Goal: Transaction & Acquisition: Purchase product/service

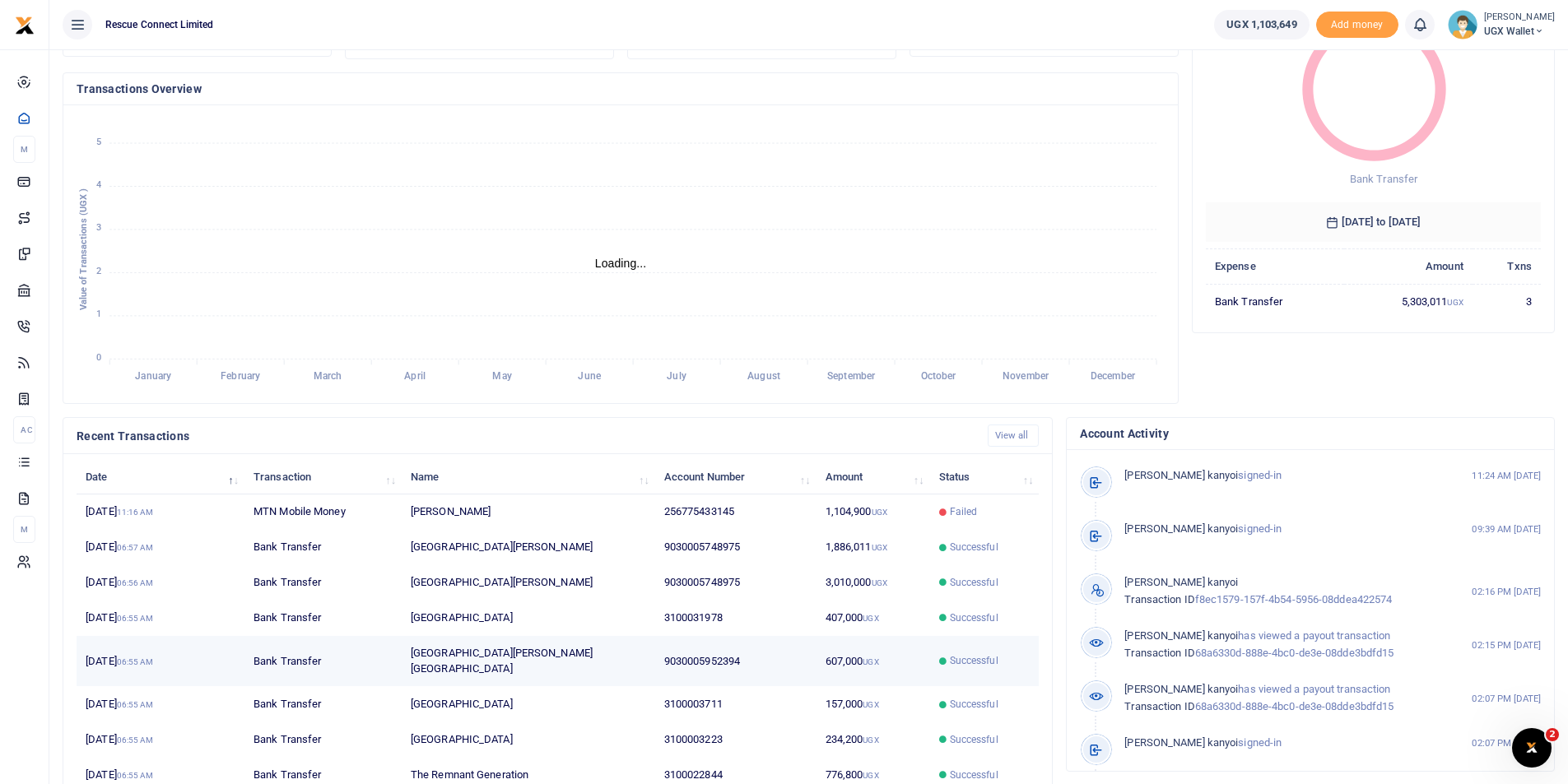
scroll to position [117, 0]
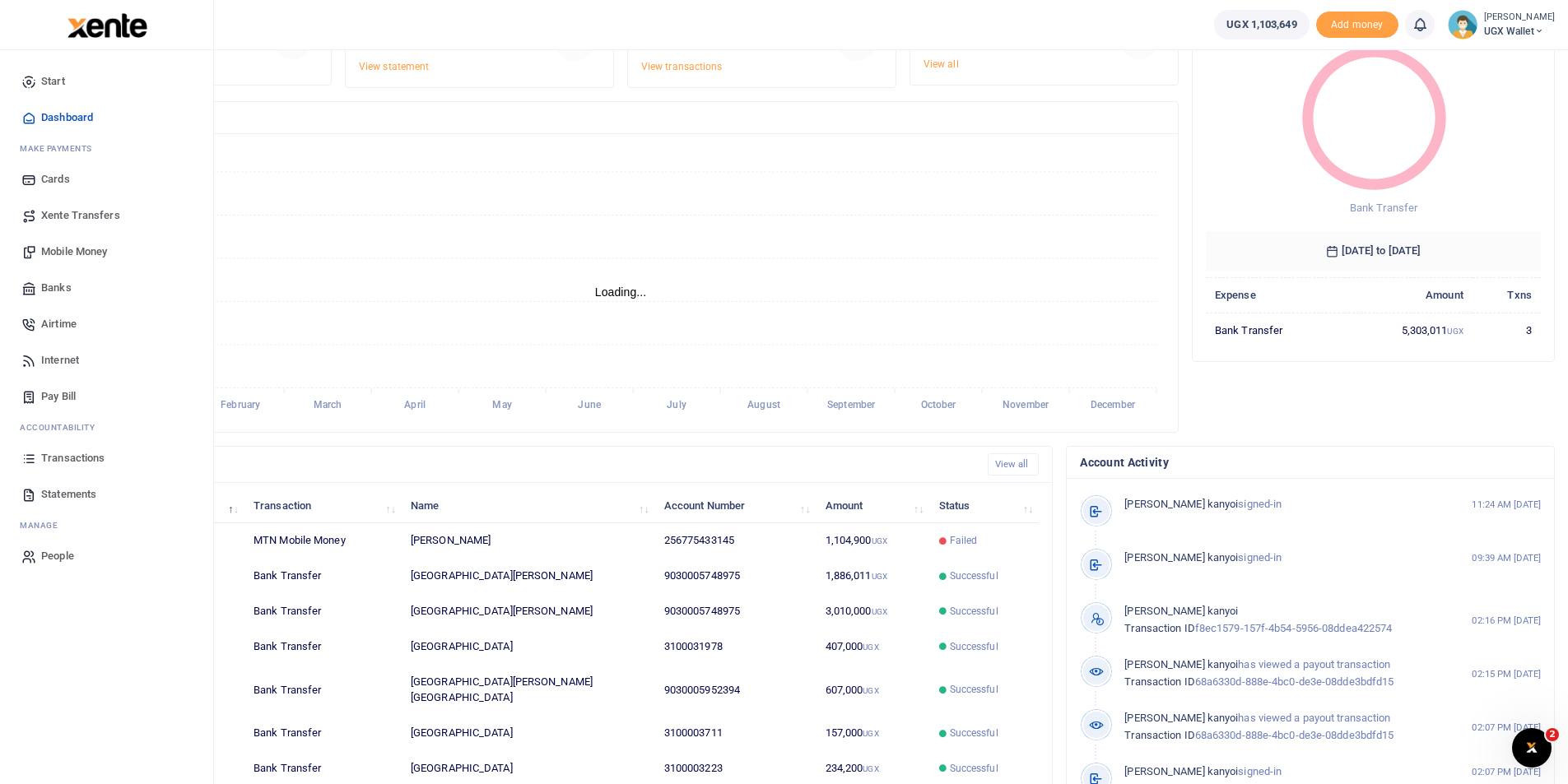
click at [64, 457] on span "Transactions" at bounding box center [73, 458] width 63 height 16
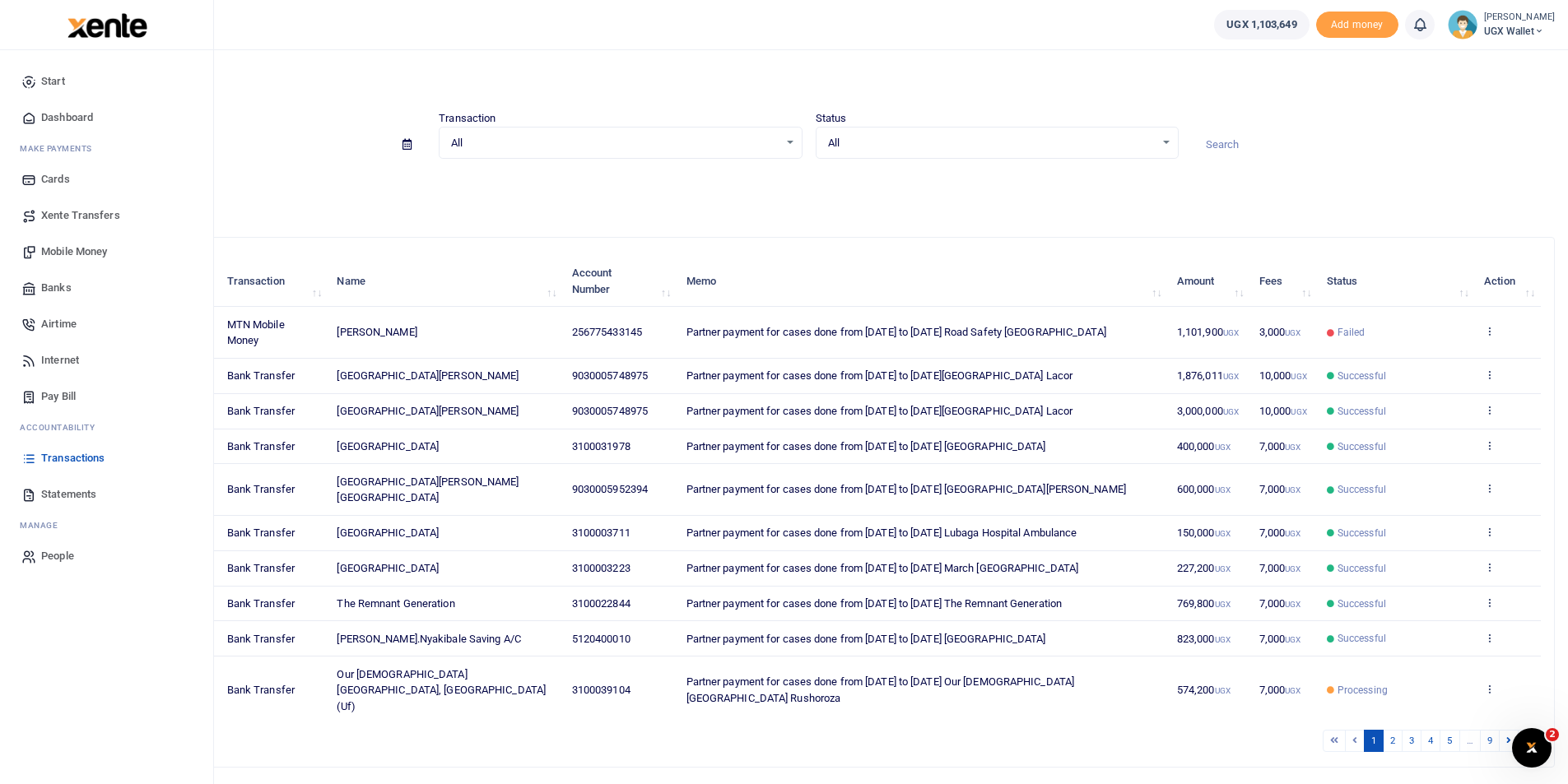
click at [65, 119] on span "Dashboard" at bounding box center [67, 117] width 52 height 16
click at [59, 117] on span "Dashboard" at bounding box center [67, 117] width 52 height 16
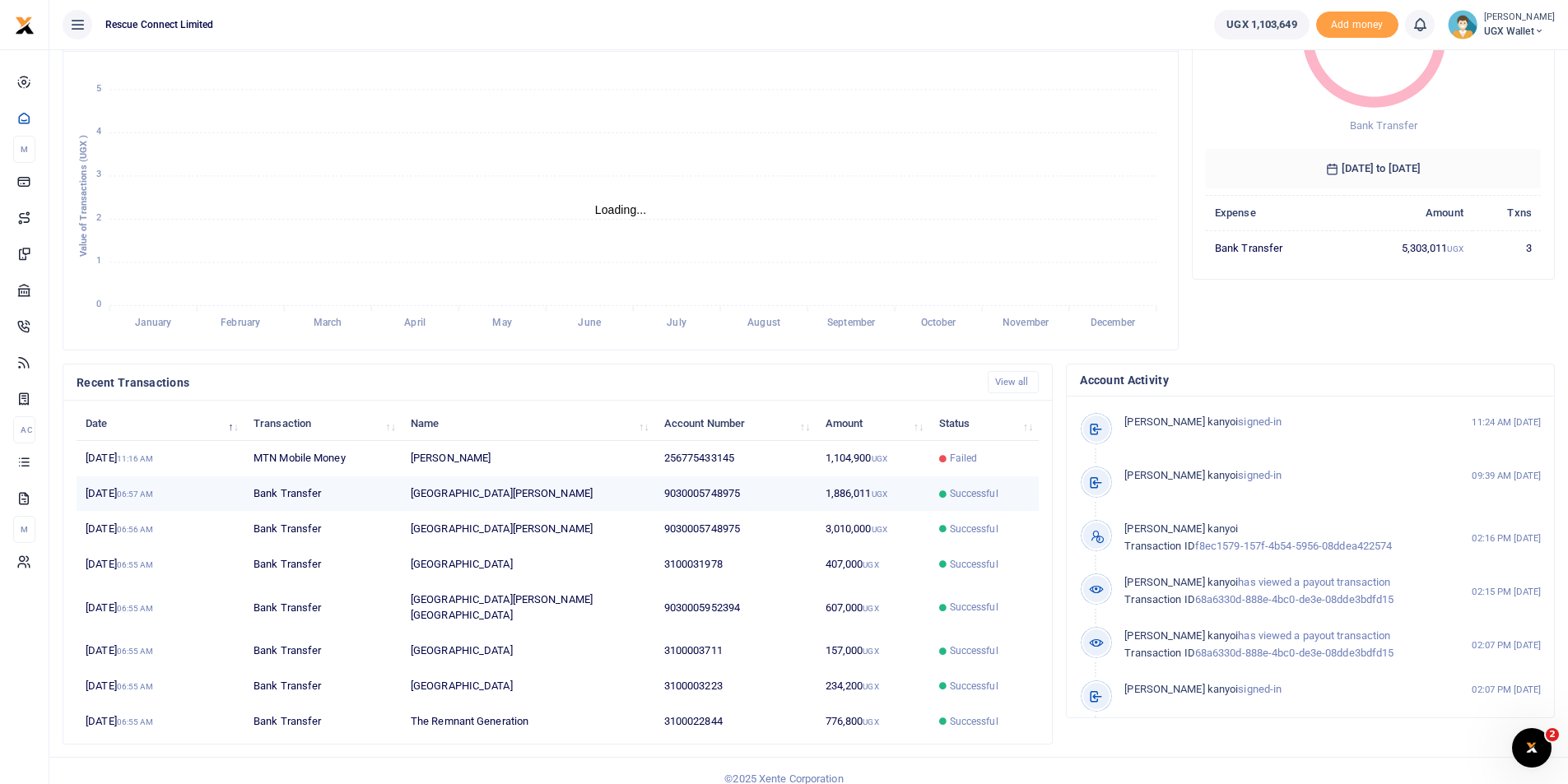
scroll to position [14, 14]
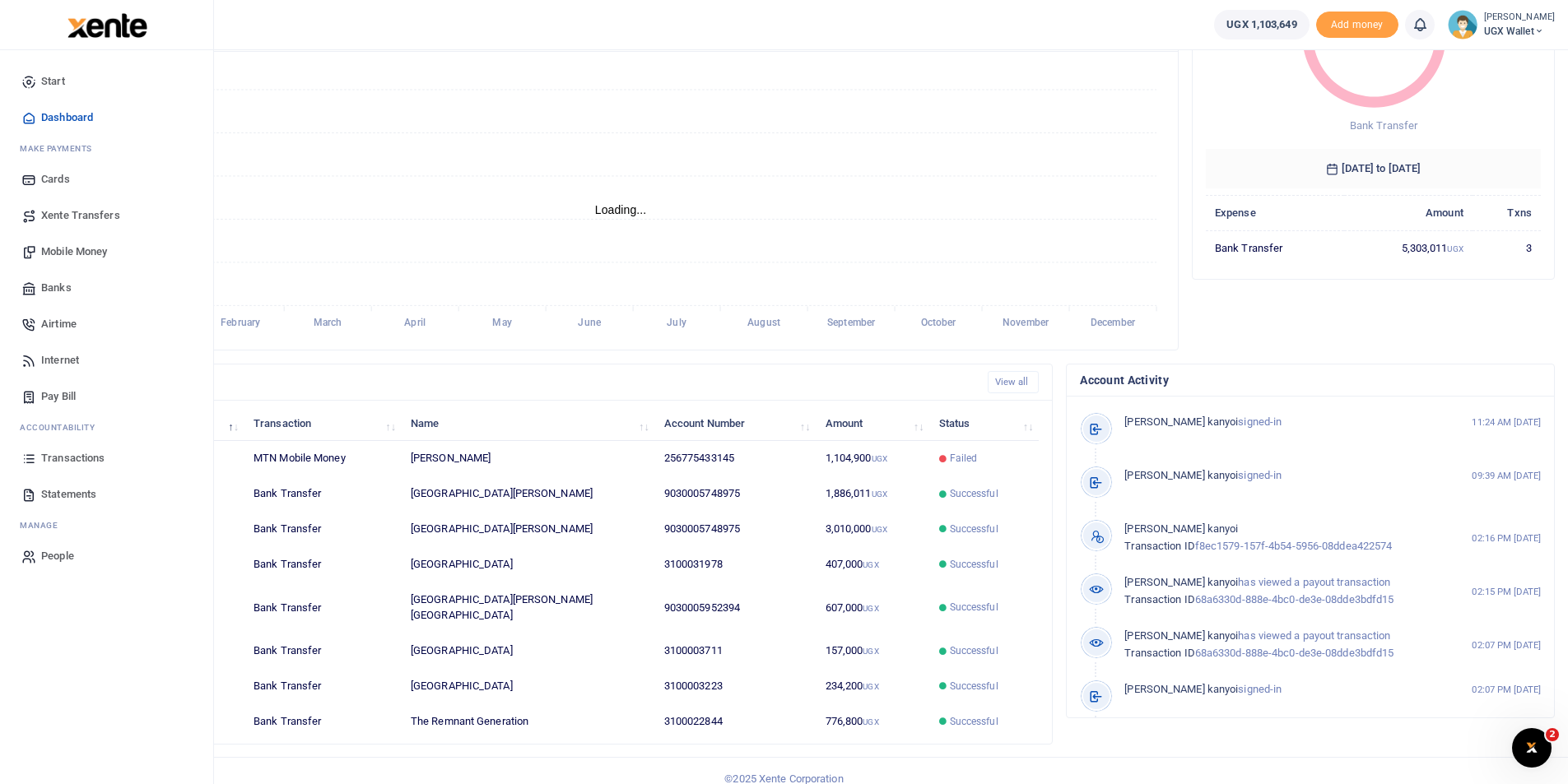
click at [71, 460] on span "Transactions" at bounding box center [73, 458] width 63 height 16
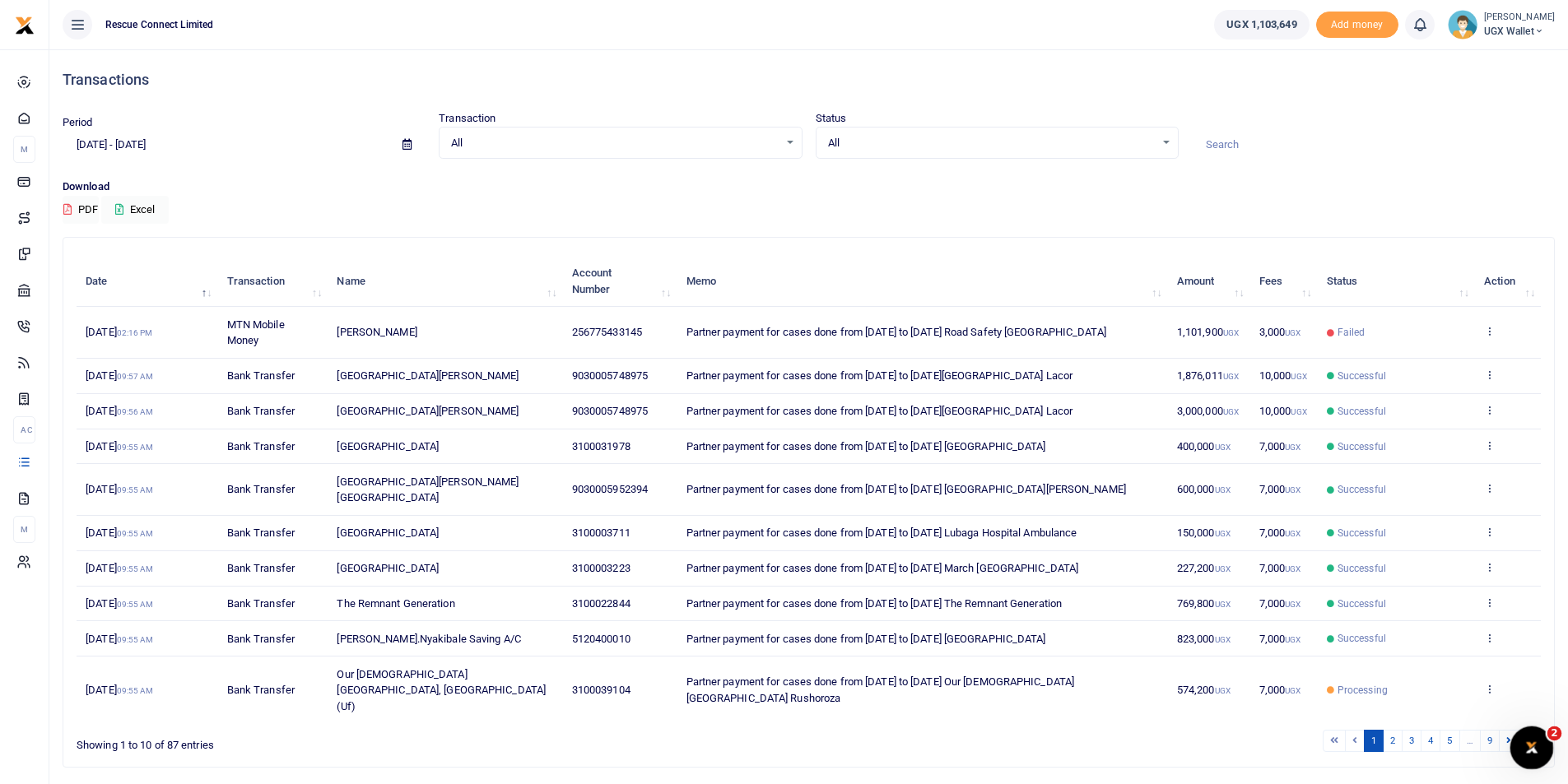
click at [1533, 745] on icon "Open Intercom Messenger" at bounding box center [1530, 746] width 27 height 27
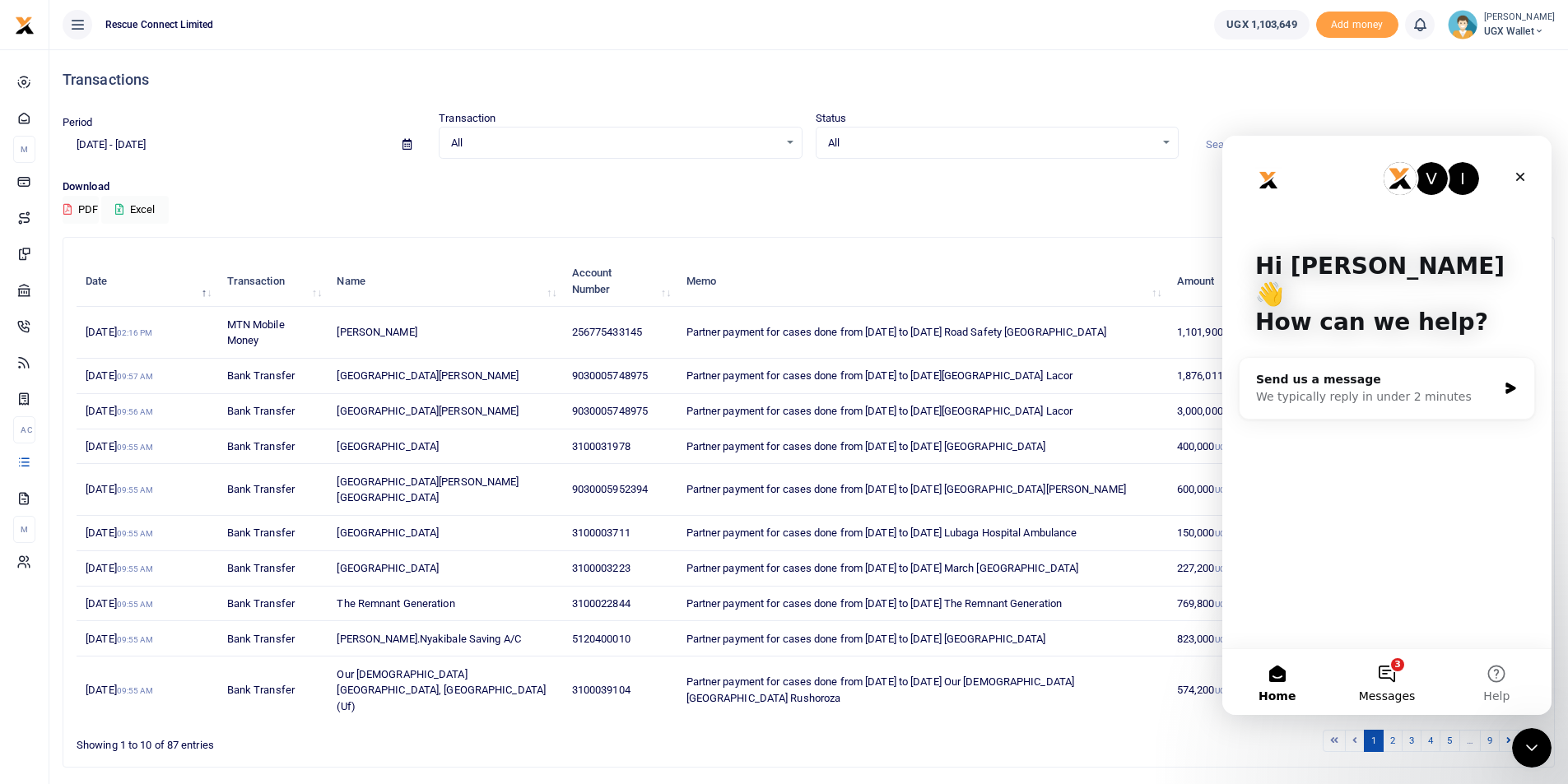
click at [1384, 675] on button "3 Messages" at bounding box center [1386, 682] width 109 height 66
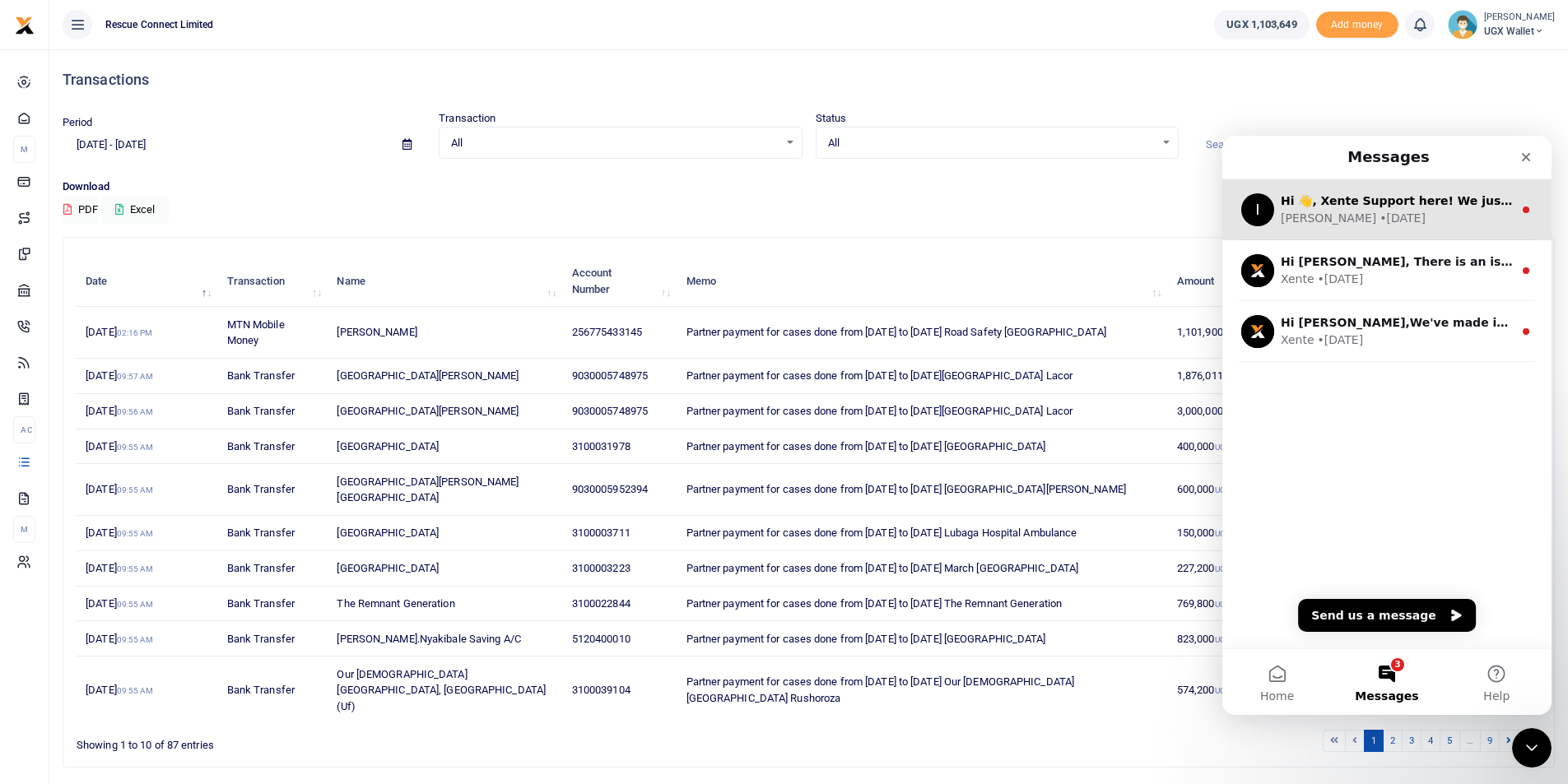
click at [1381, 215] on div "Ibrahim • 1w ago" at bounding box center [1396, 218] width 232 height 17
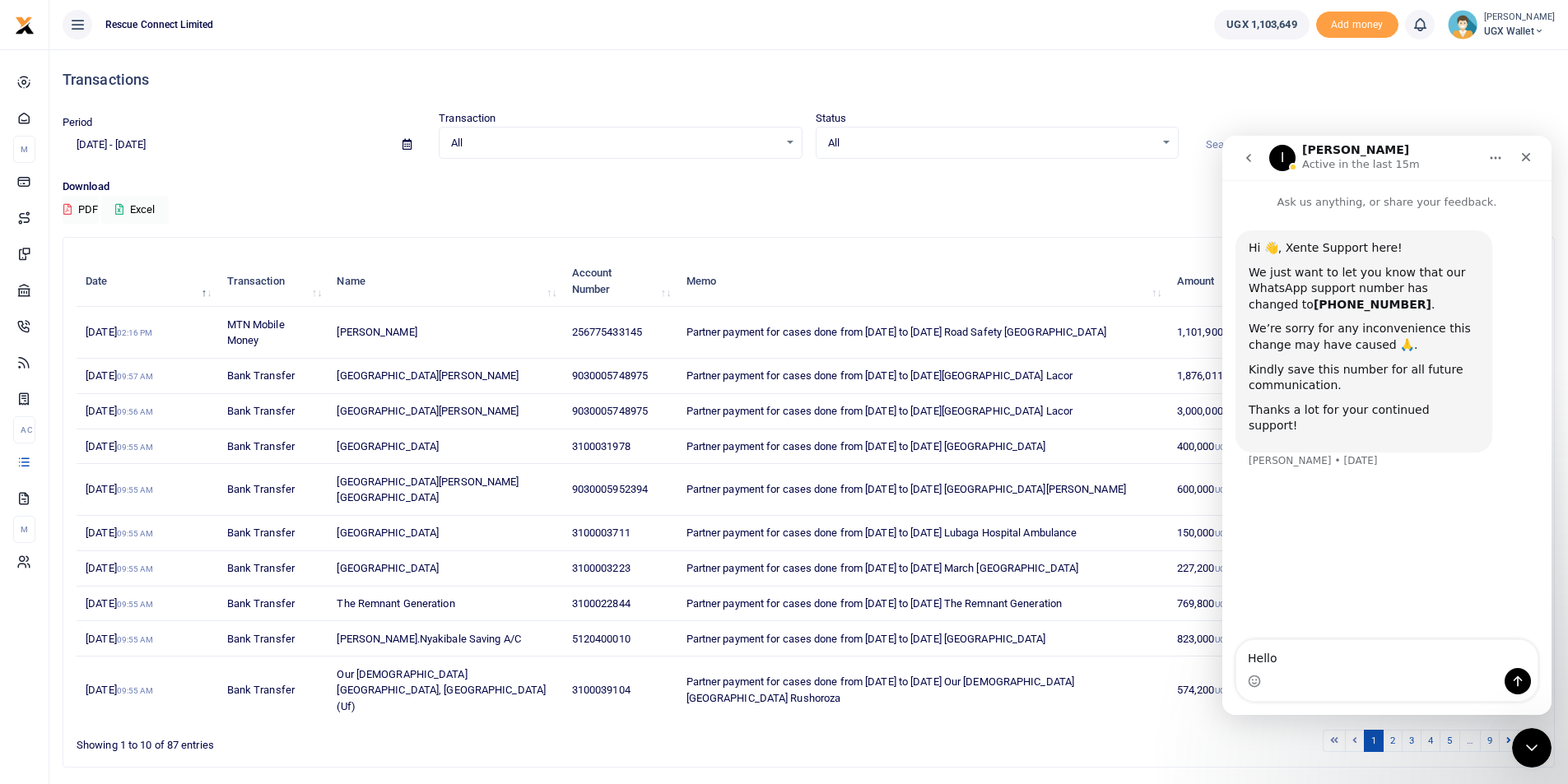
type textarea "Hello,"
type textarea "Could you confirm why the below transaction failed?"
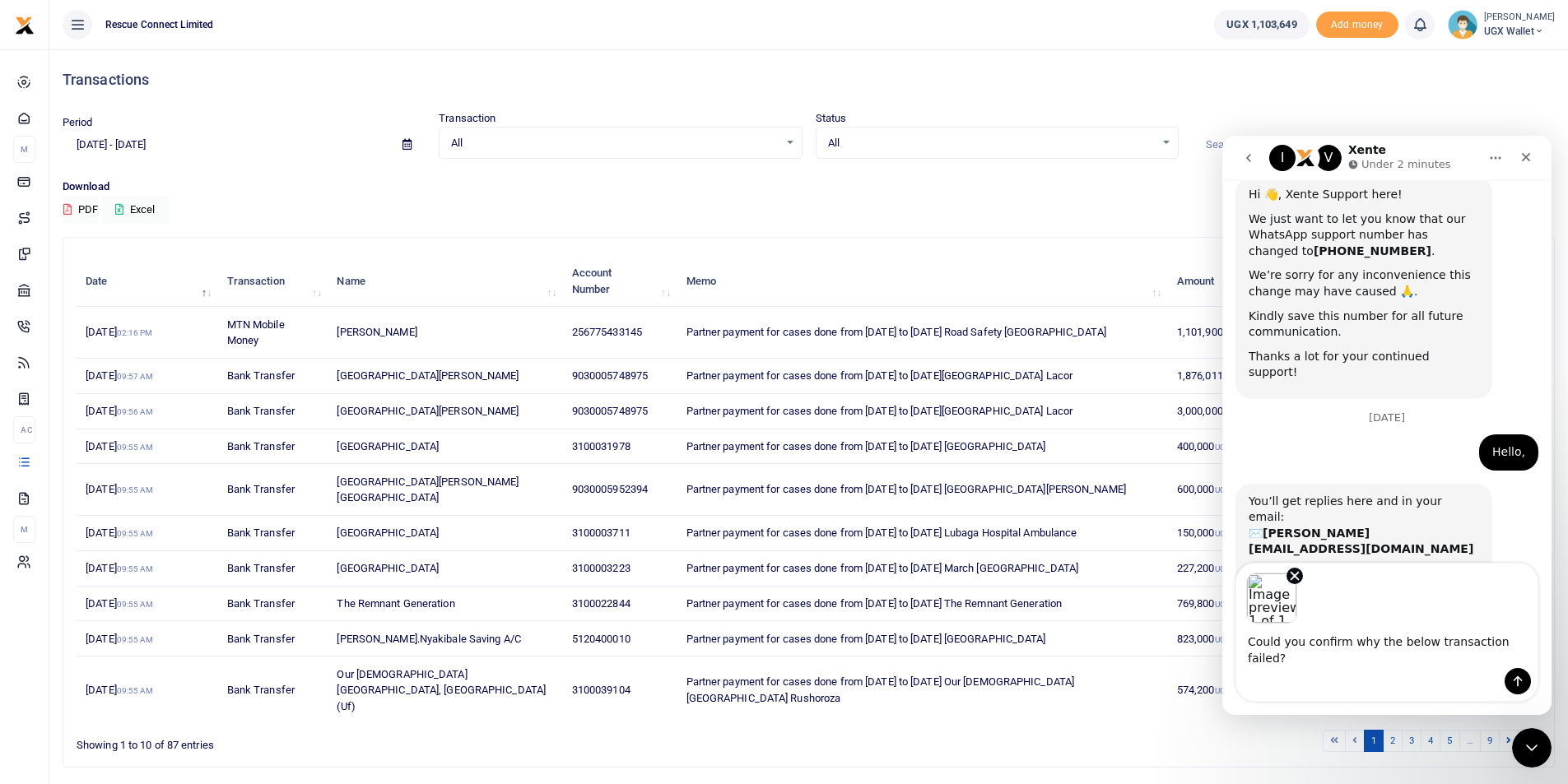
scroll to position [114, 0]
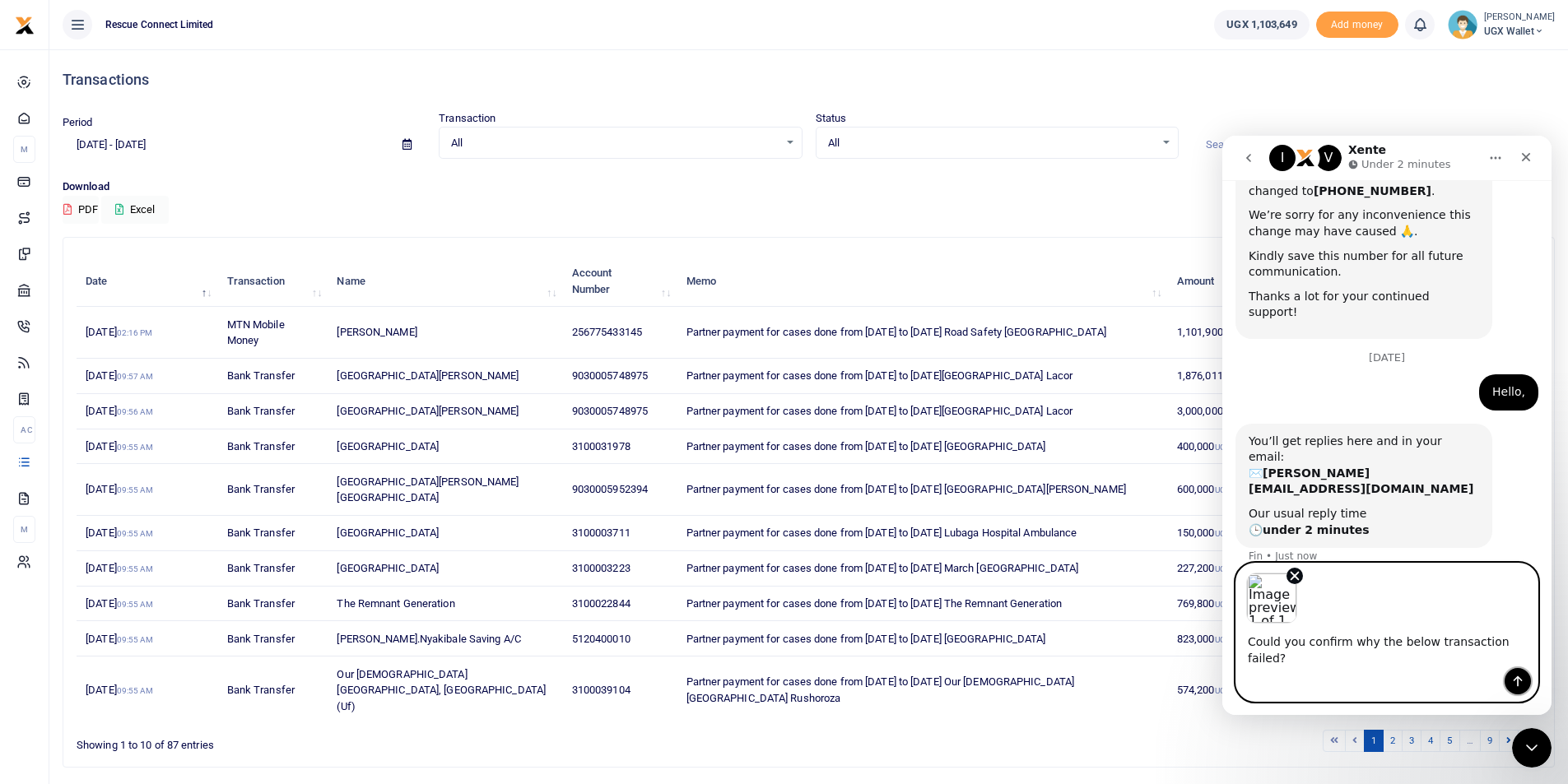
click at [1519, 680] on icon "Send a message…" at bounding box center [1517, 681] width 14 height 14
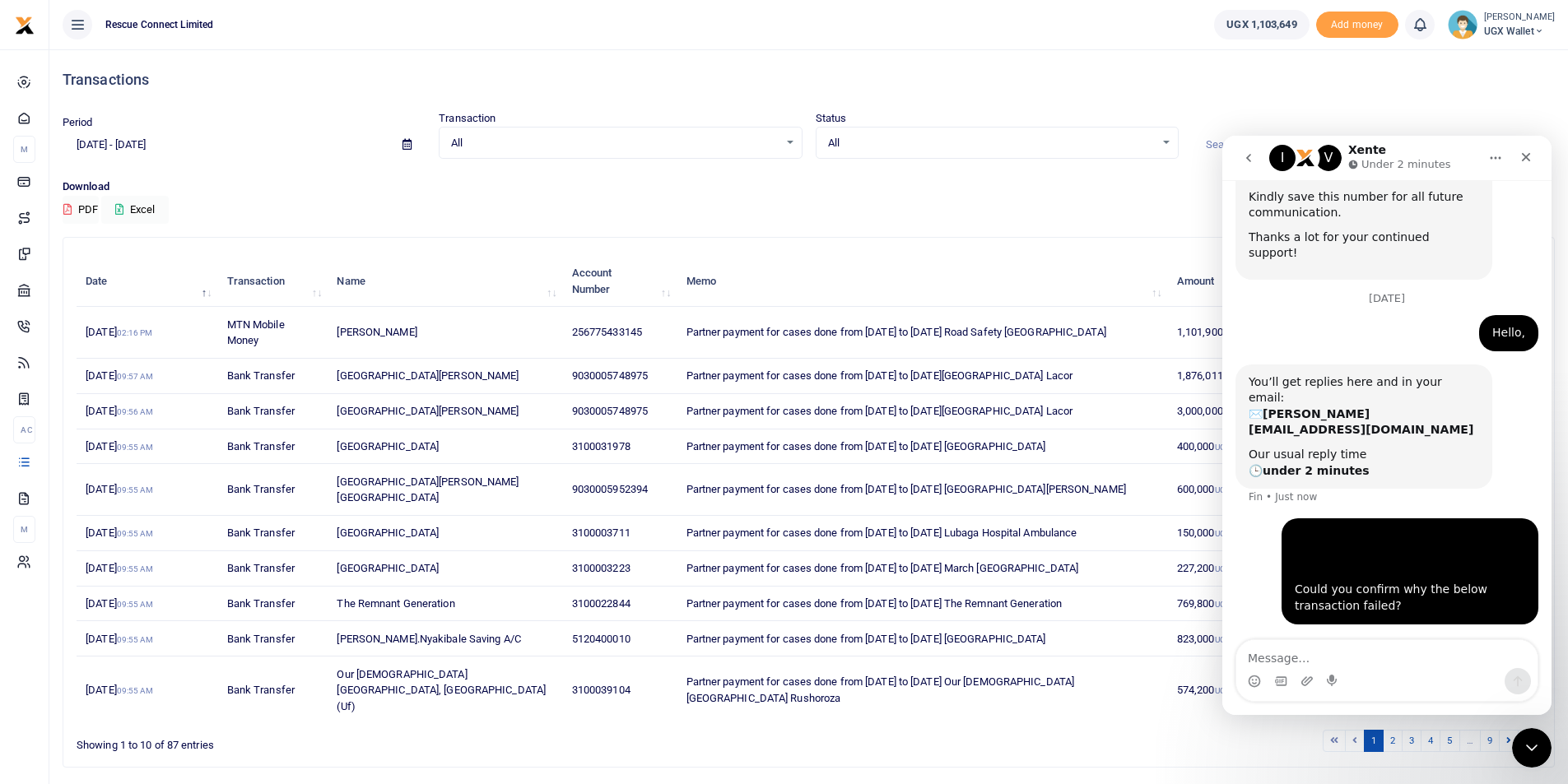
scroll to position [236, 0]
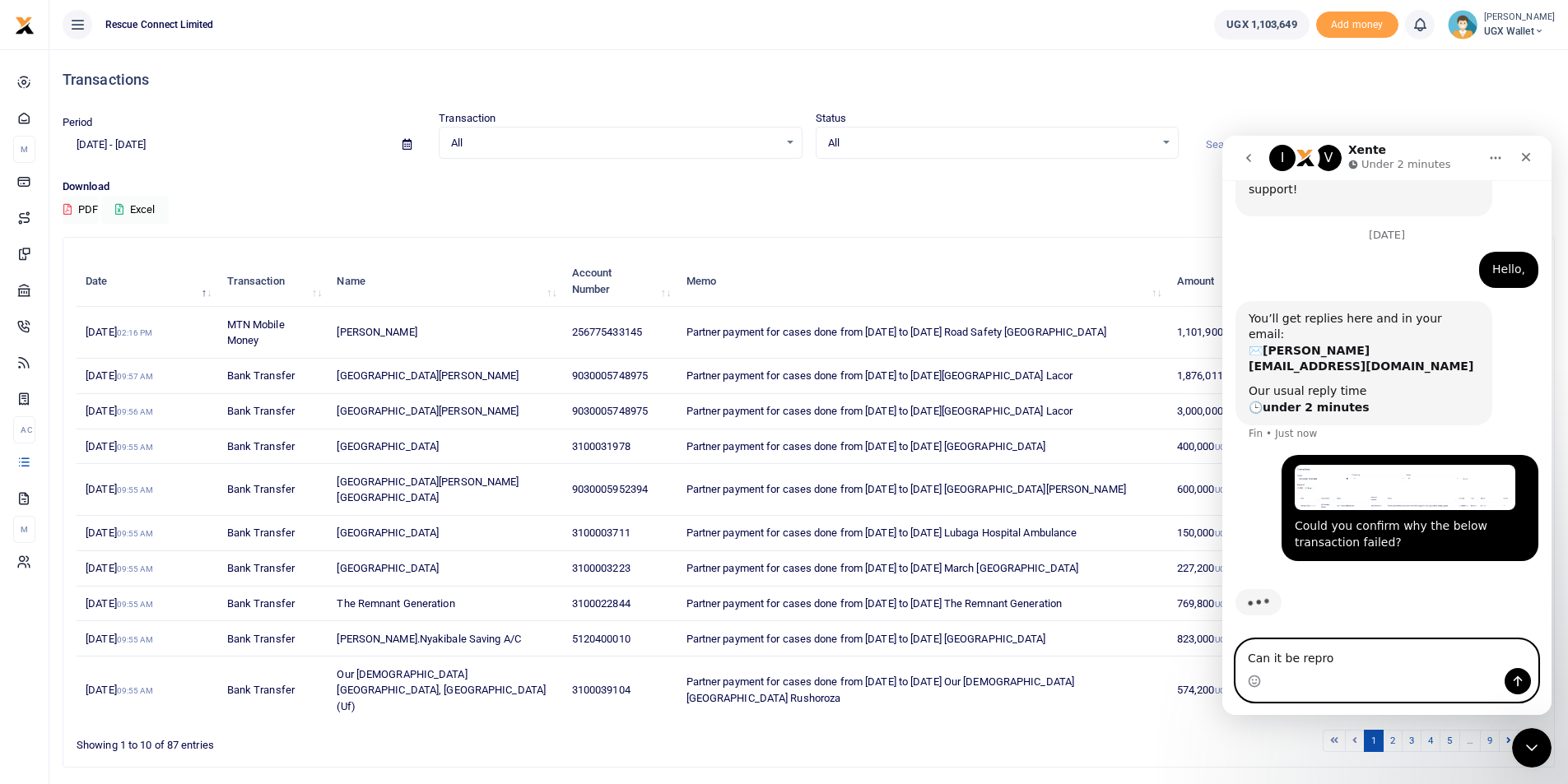
drag, startPoint x: 1317, startPoint y: 660, endPoint x: 1298, endPoint y: 660, distance: 19.0
click at [1298, 660] on textarea "Can it be repro" at bounding box center [1386, 654] width 301 height 28
paste textarea "cessed"
type textarea "Can it be reprocessed"
click at [1516, 686] on icon "Send a message…" at bounding box center [1517, 681] width 14 height 14
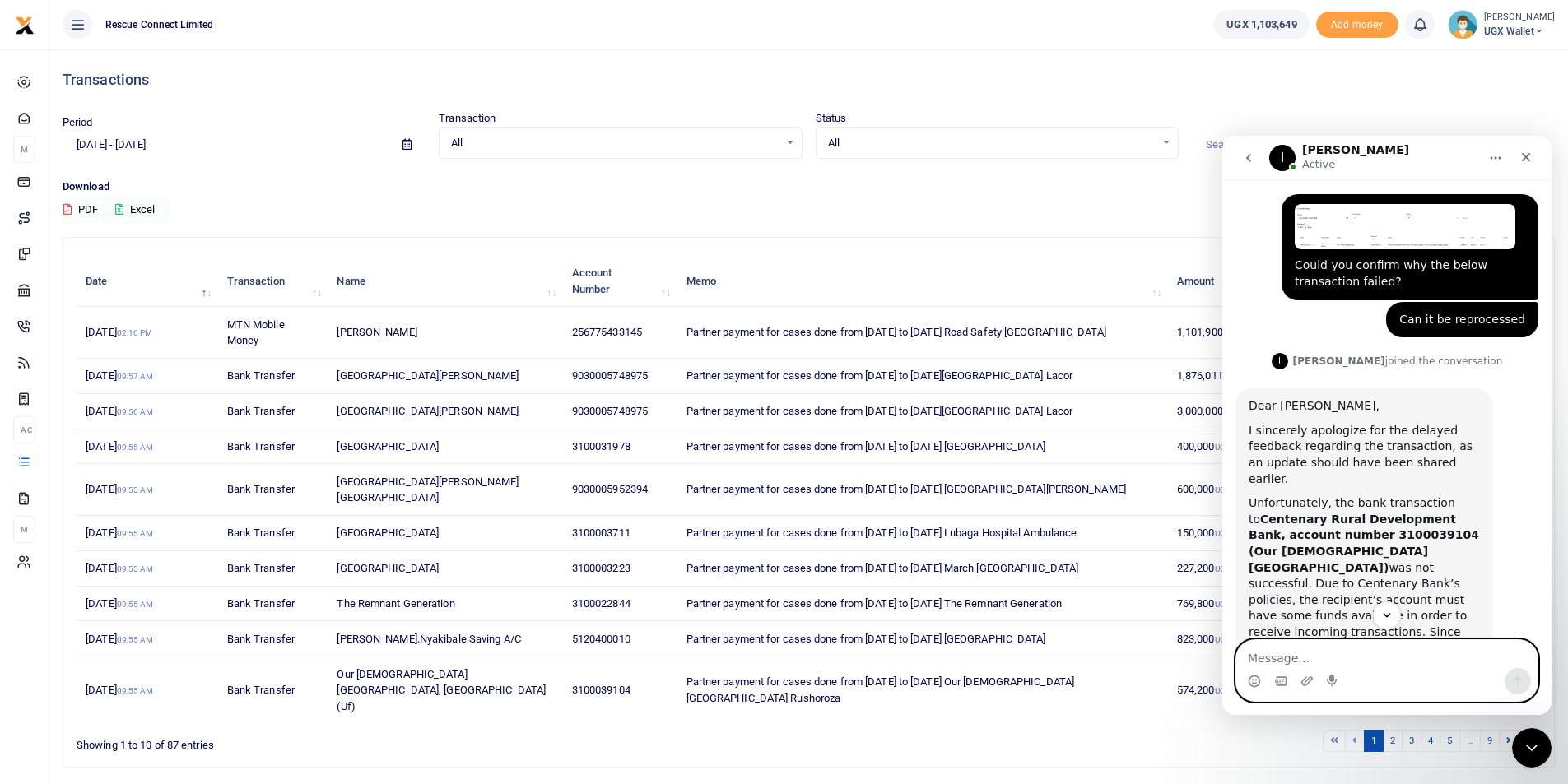
scroll to position [534, 0]
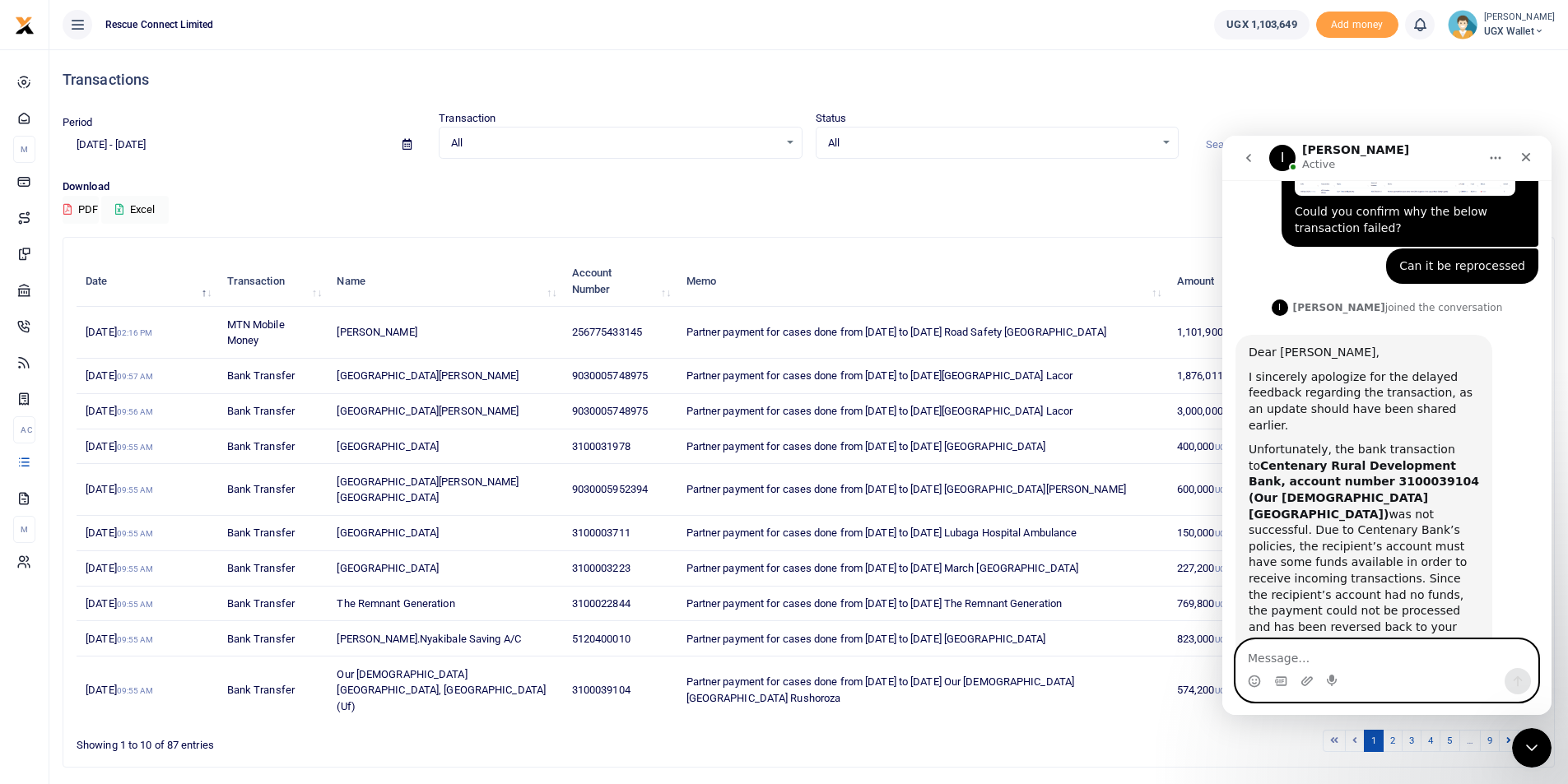
click at [1310, 661] on textarea "Message…" at bounding box center [1386, 654] width 301 height 28
type textarea "t"
type textarea "that is clear."
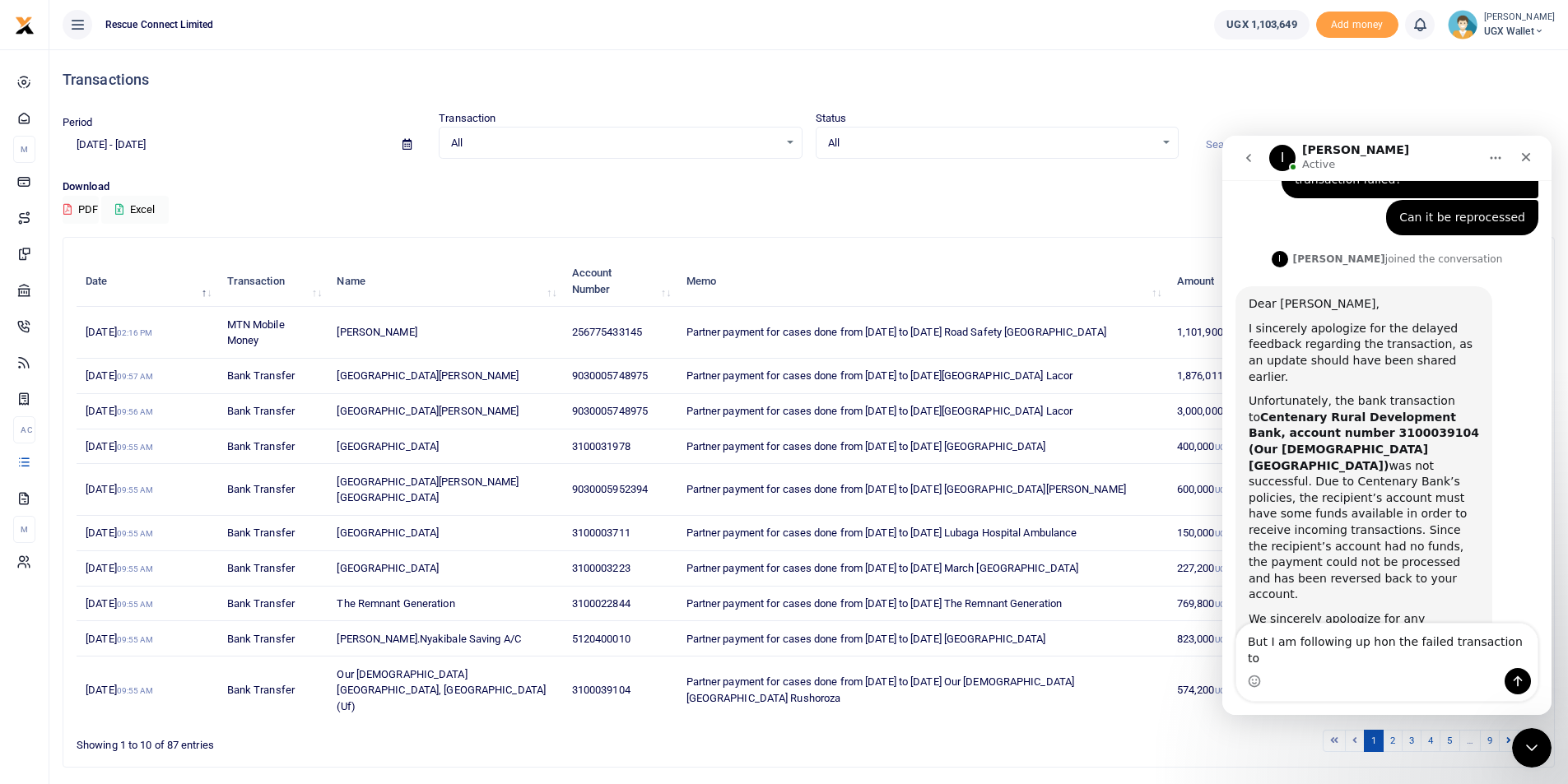
copy span "[PERSON_NAME]"
drag, startPoint x: 457, startPoint y: 335, endPoint x: 61, endPoint y: 531, distance: 441.9
click at [333, 344] on td "[PERSON_NAME]" at bounding box center [446, 332] width 235 height 51
click at [1519, 659] on textarea "But I am following up hon the failed transaction to" at bounding box center [1386, 645] width 301 height 44
paste textarea "[PERSON_NAME]"
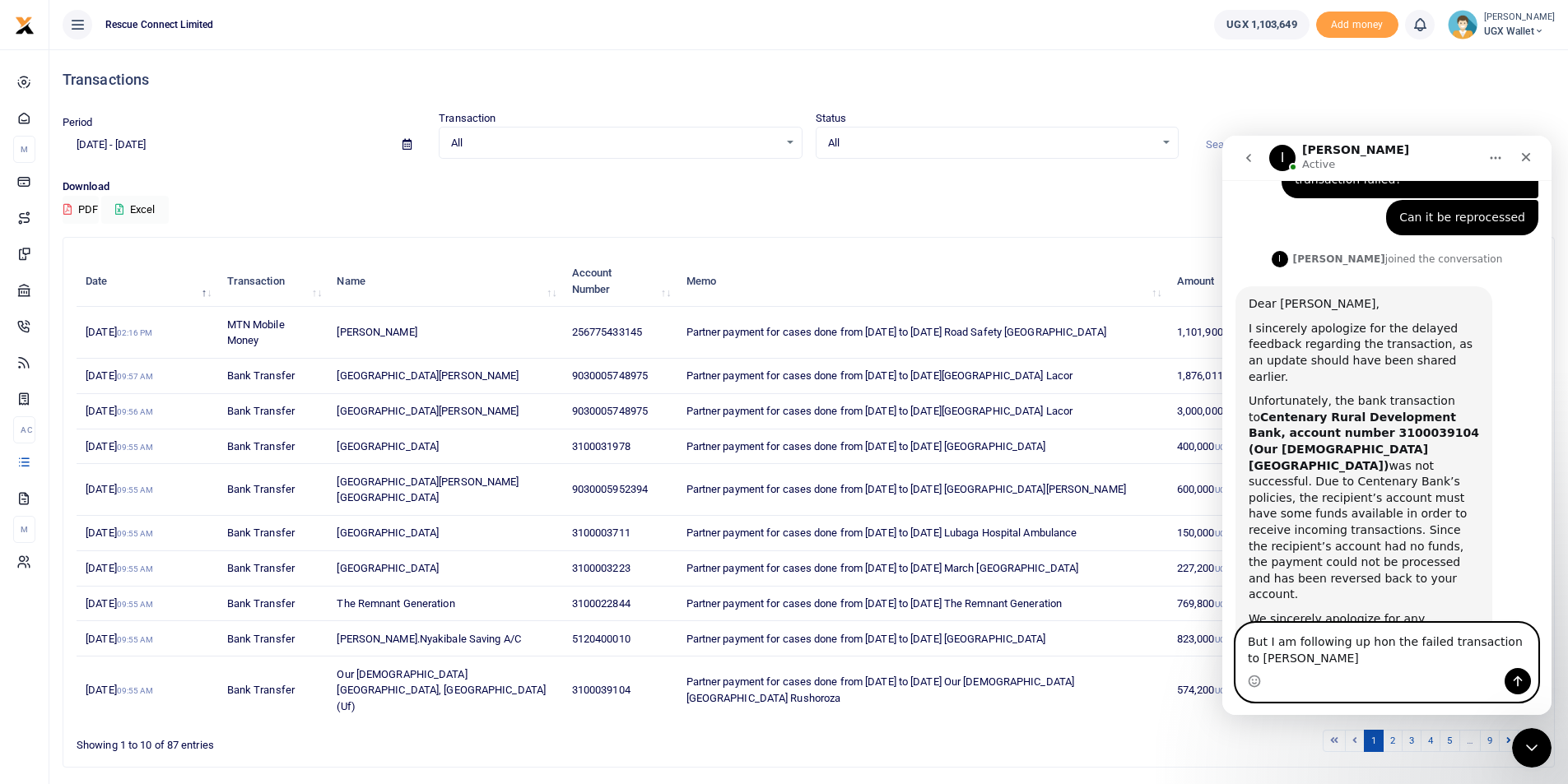
scroll to position [599, 0]
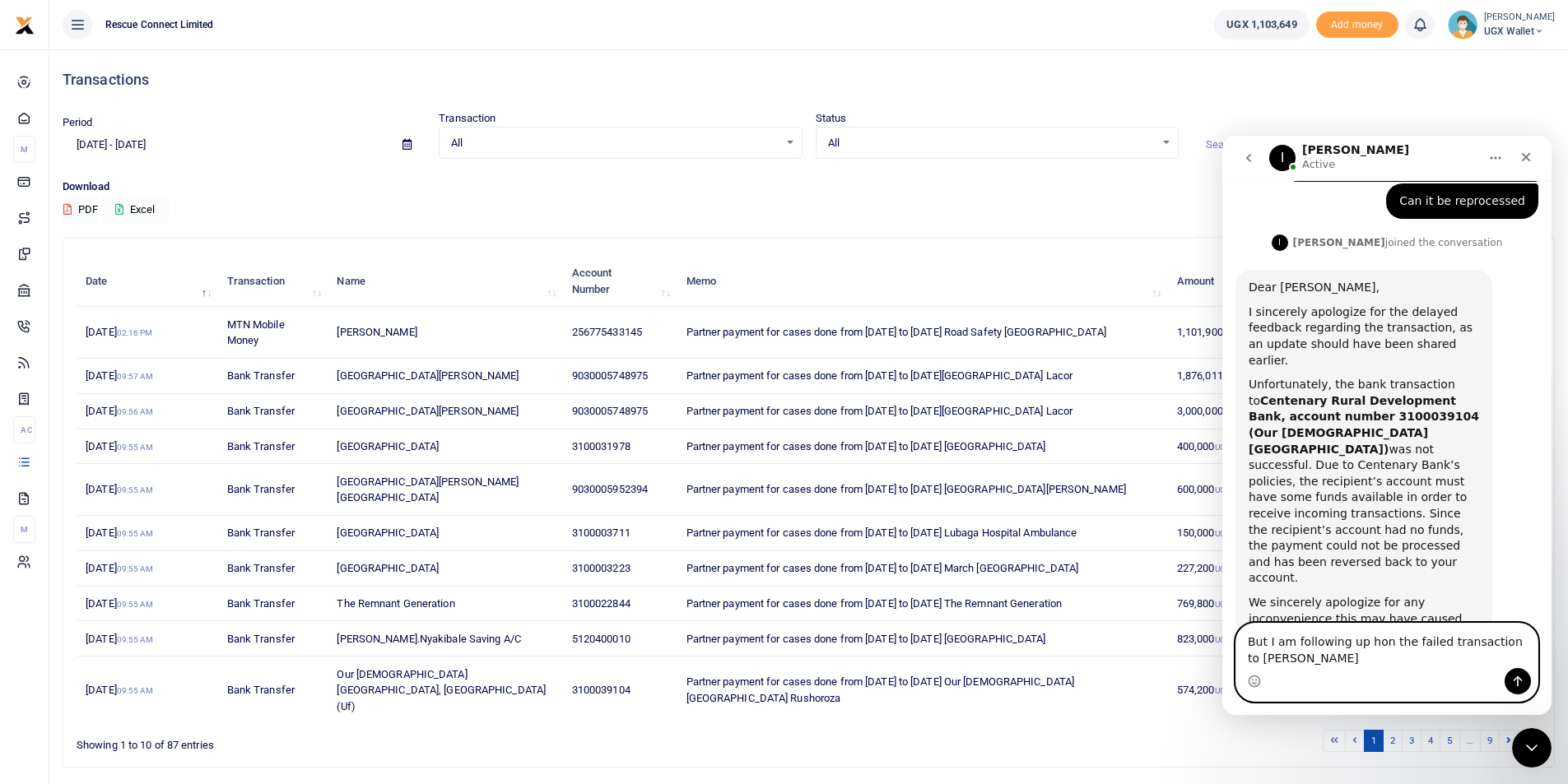
drag, startPoint x: 1505, startPoint y: 642, endPoint x: 1507, endPoint y: 654, distance: 12.2
click at [1507, 654] on textarea "But I am following up hon the failed transaction to Sam Tomson Mwesigwa" at bounding box center [1386, 645] width 301 height 44
click at [1360, 664] on textarea "But I am following up hon the failed transaction to Sam Tomson Mwesigwa" at bounding box center [1386, 645] width 301 height 44
type textarea "But I am following up hon the failed transaction to Sam Tomson Mwesigwa of 1,10…"
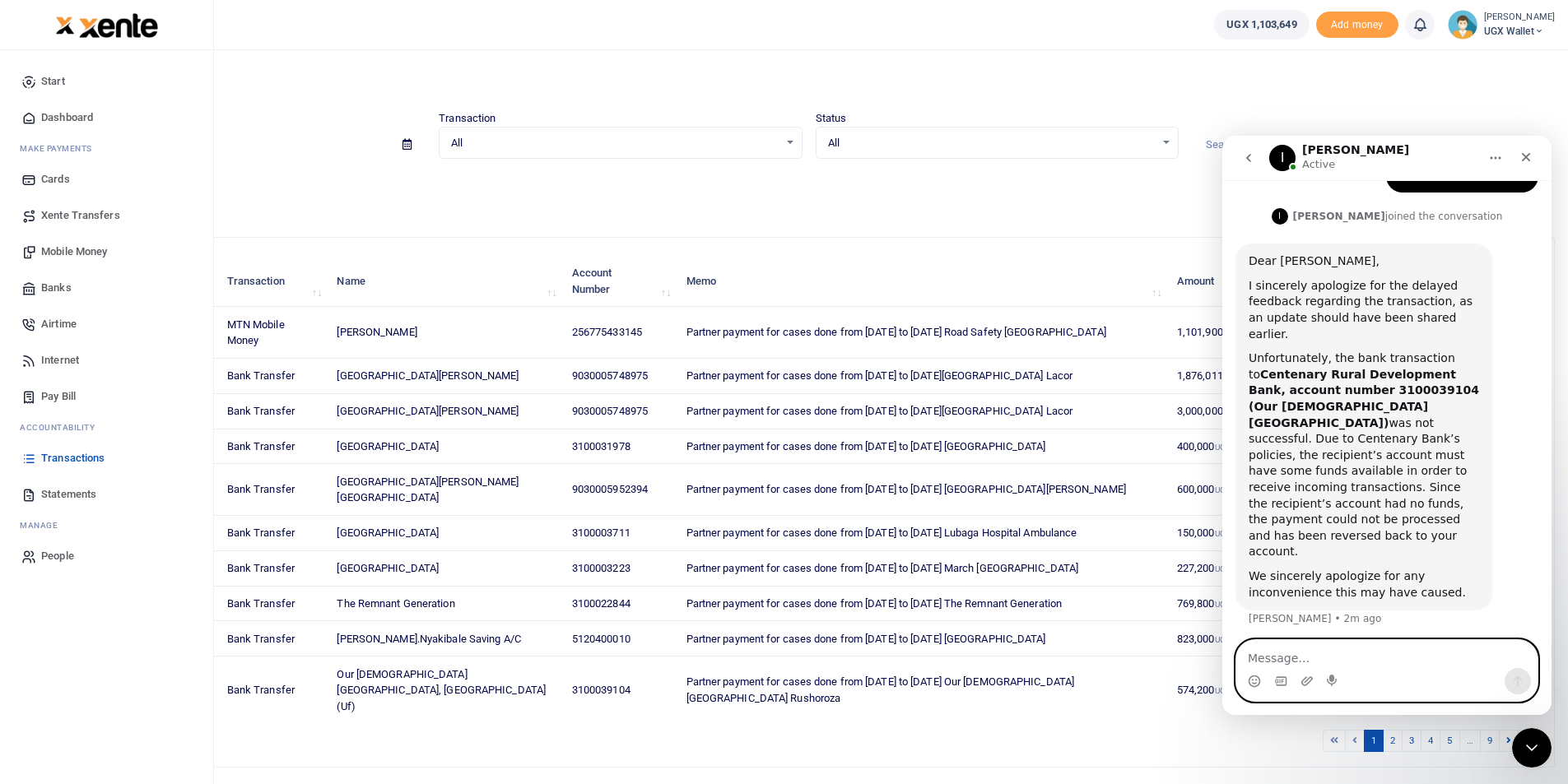
scroll to position [652, 0]
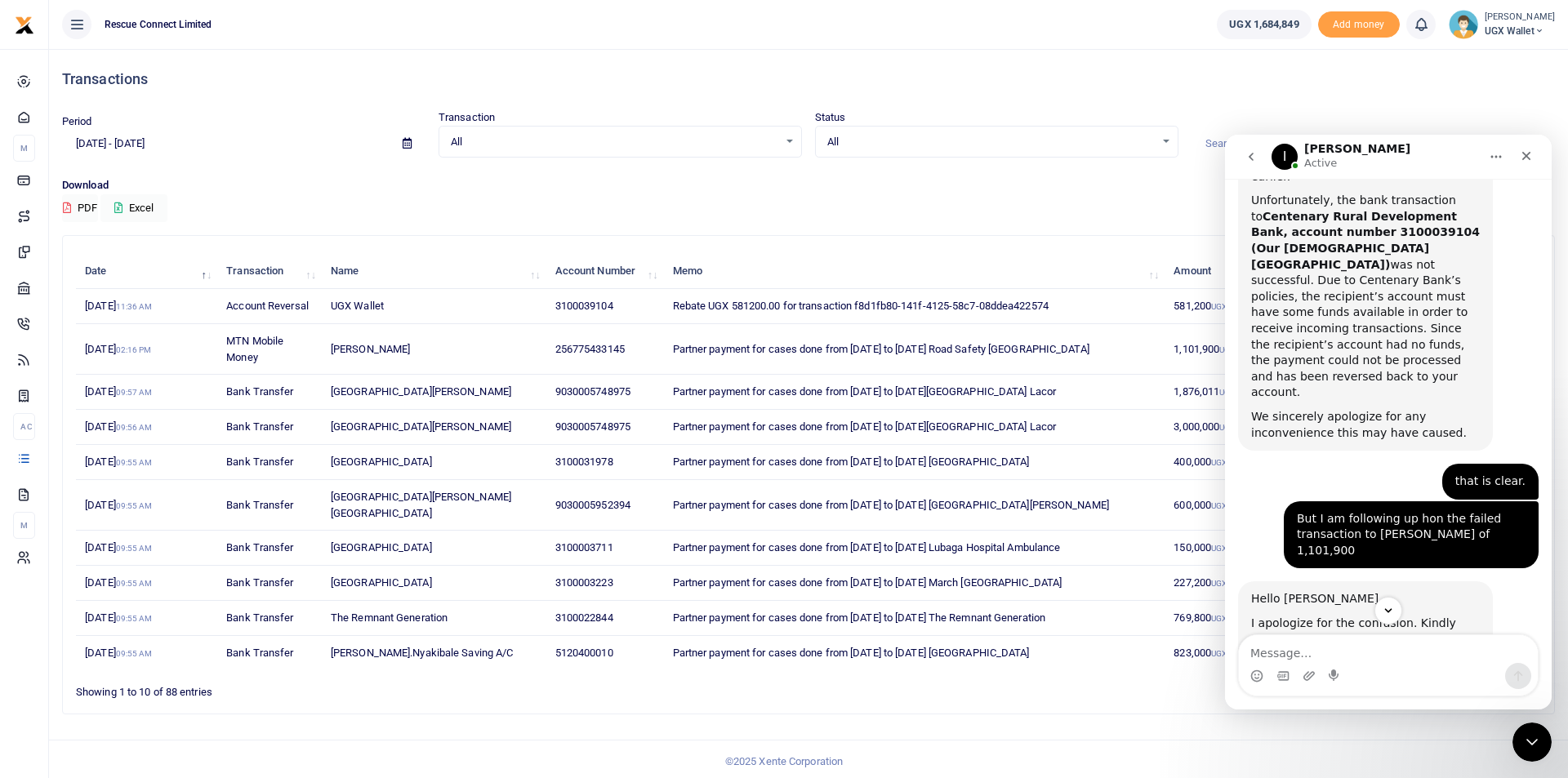
scroll to position [783, 0]
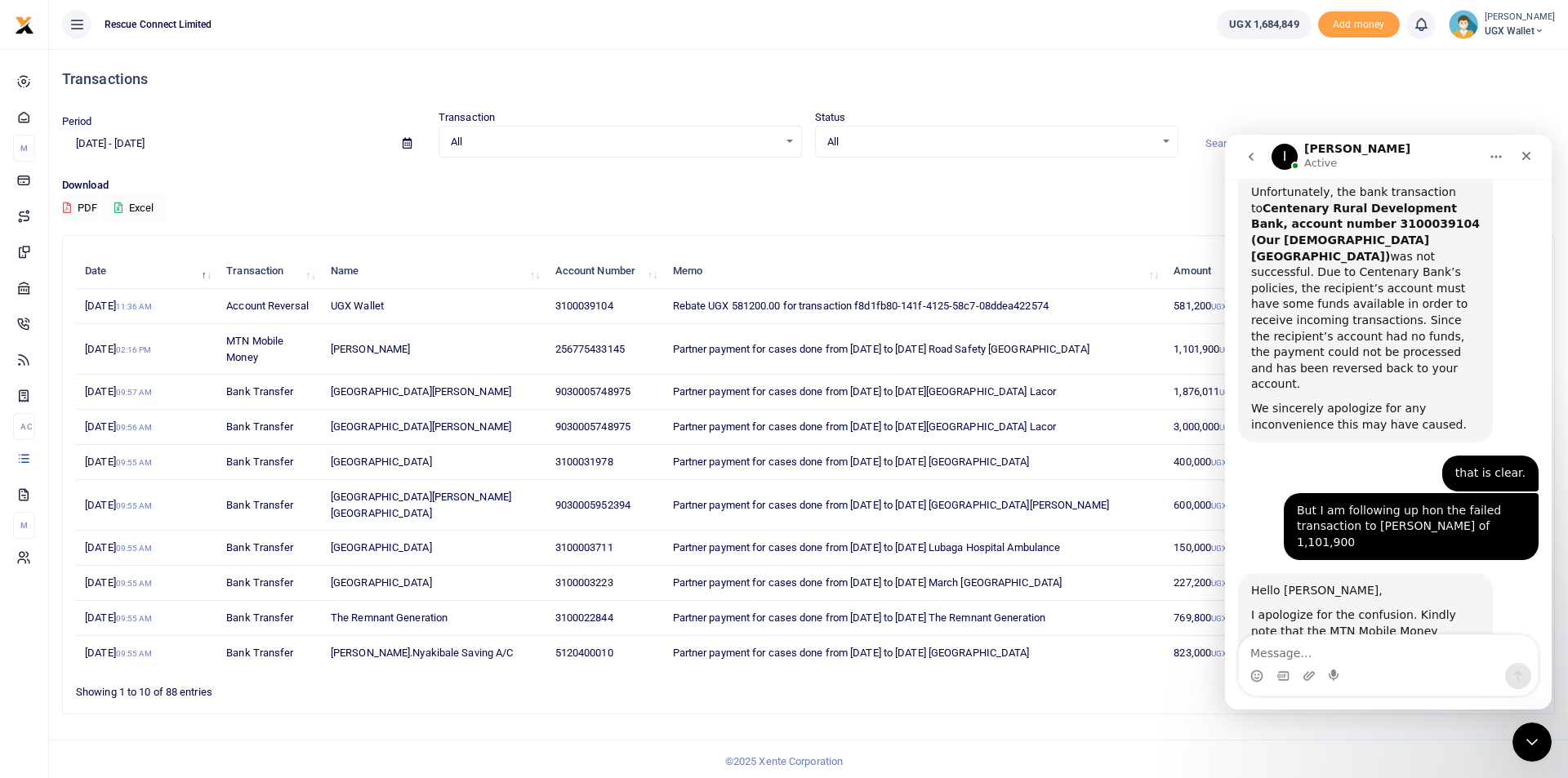
click at [1296, 654] on textarea "Message…" at bounding box center [1388, 649] width 299 height 28
type textarea "Okay that is noted."
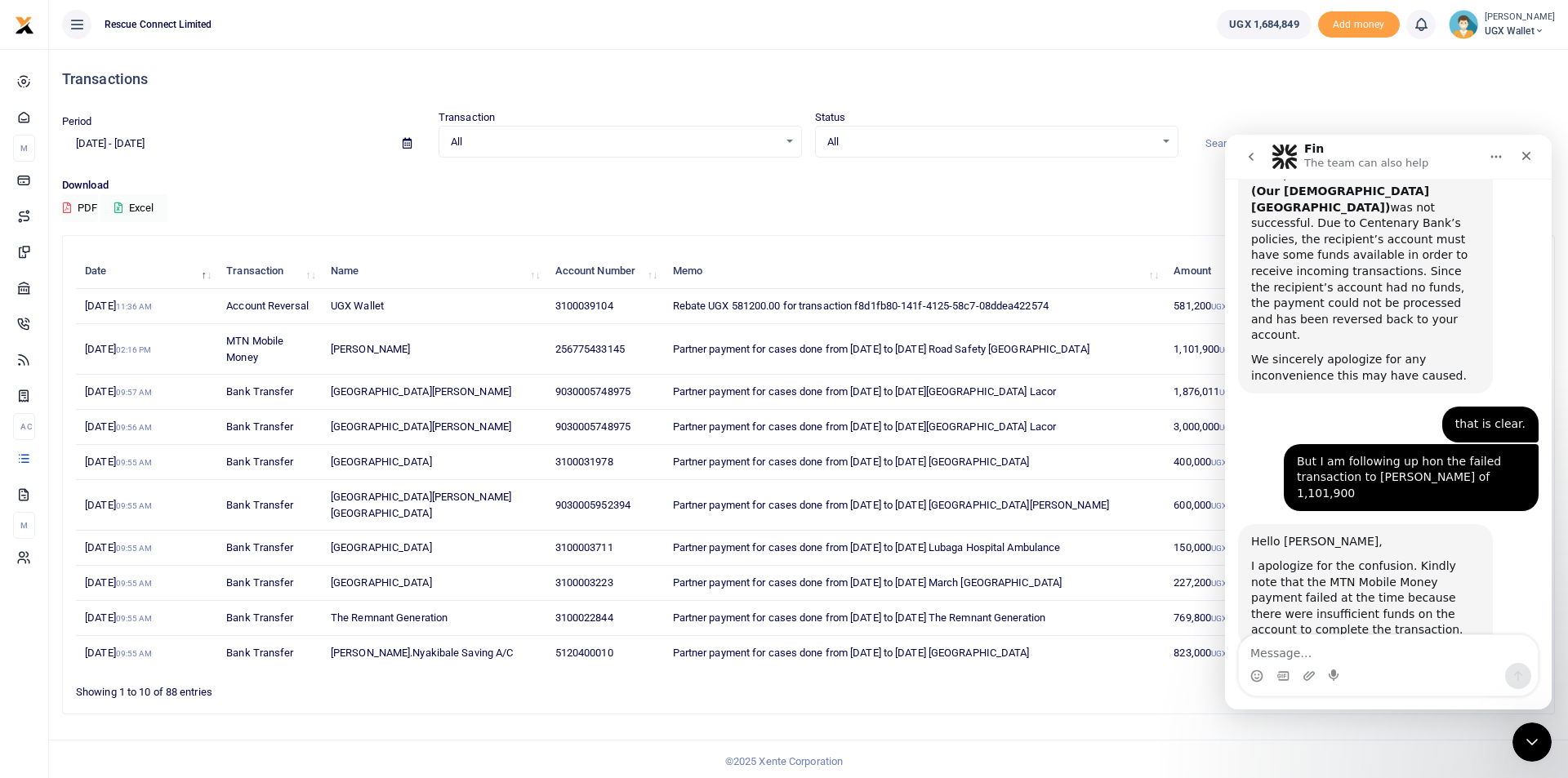
click at [1015, 161] on div "Period 08/06/2025 - 09/04/2025 Transaction All Select an option... All Airtime …" at bounding box center [809, 143] width 1506 height 68
click at [1522, 154] on icon "Close" at bounding box center [1526, 156] width 13 height 13
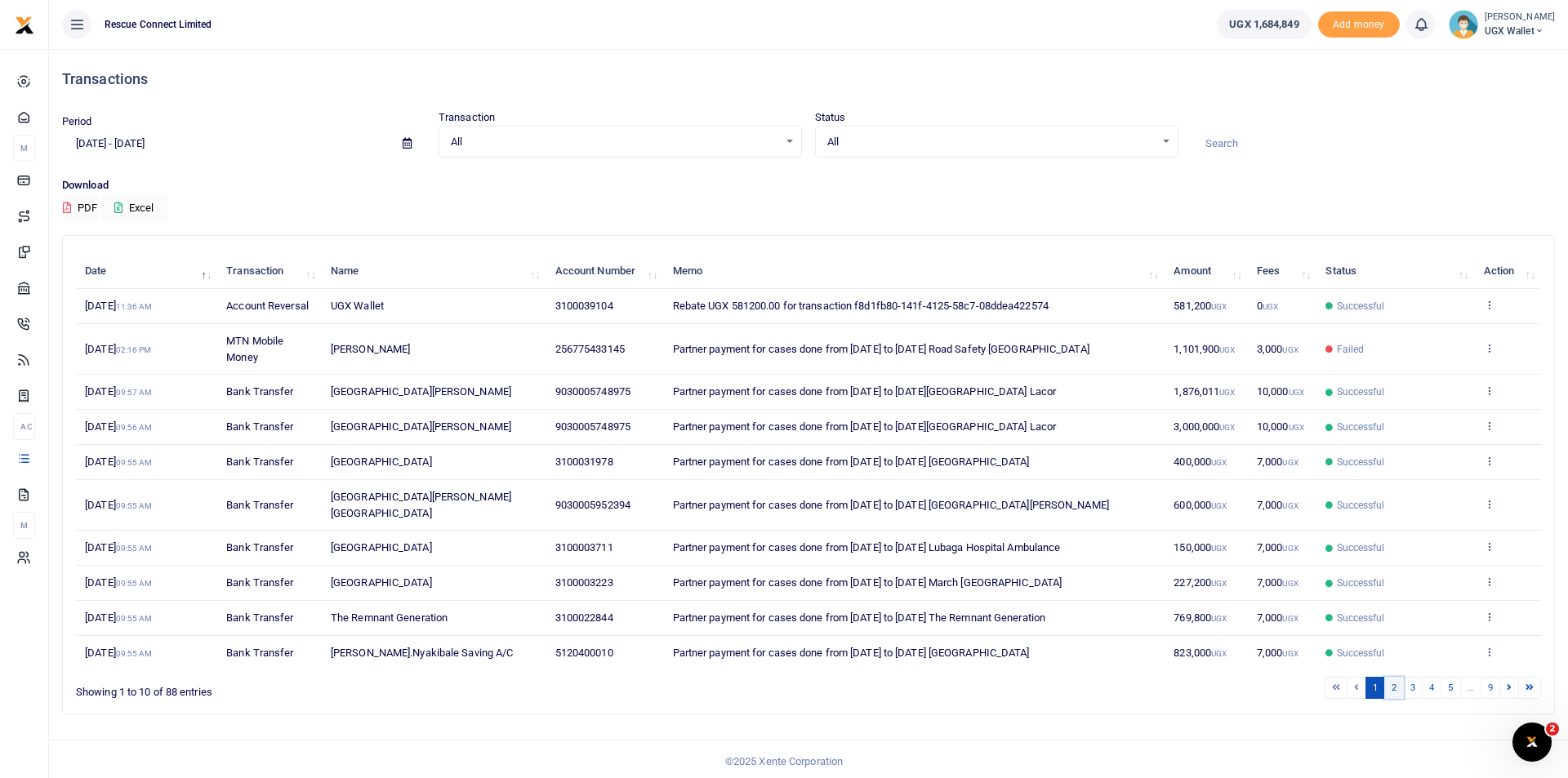
click at [1393, 677] on link "2" at bounding box center [1394, 687] width 20 height 22
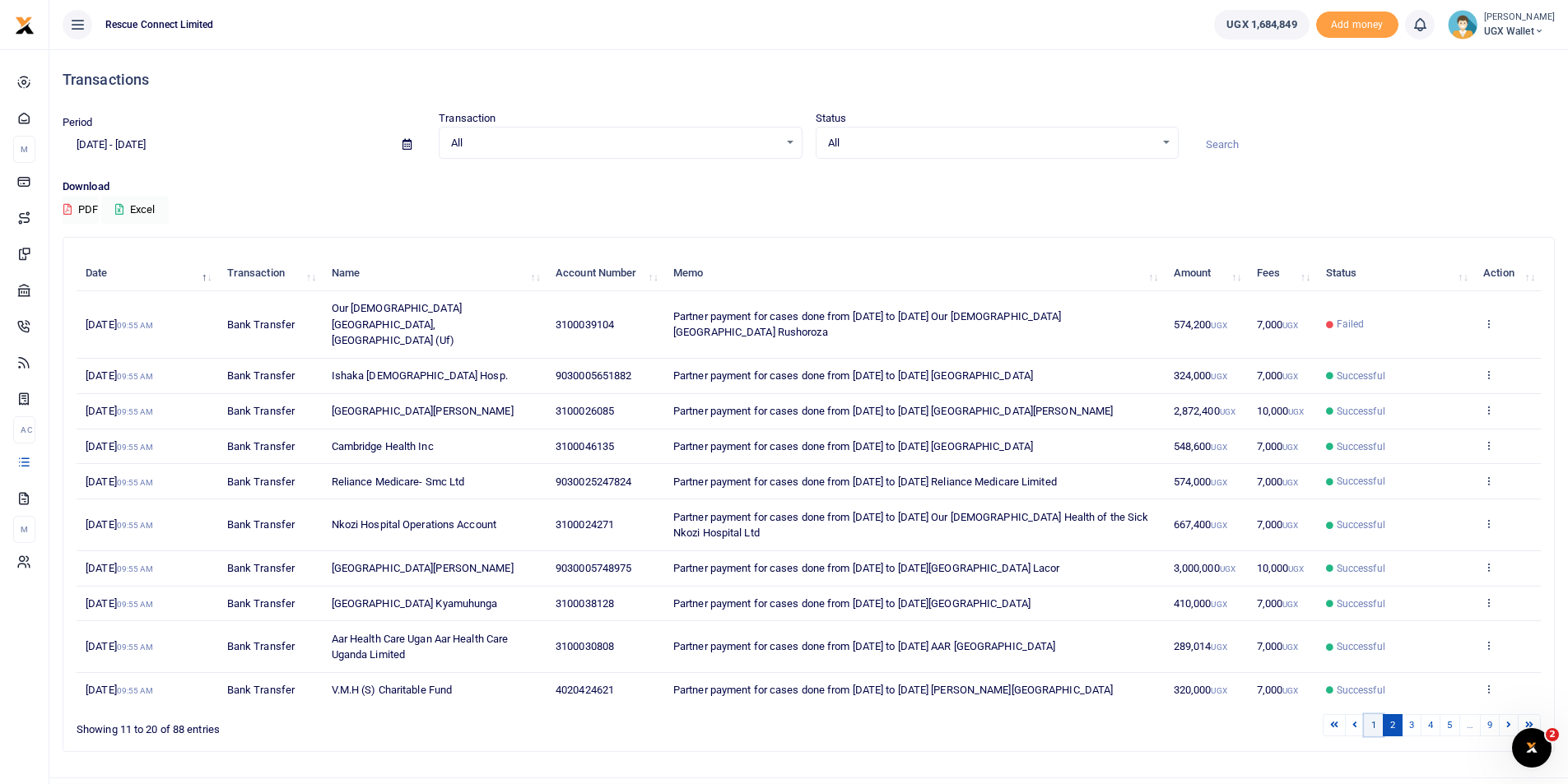
click at [1376, 715] on link "1" at bounding box center [1374, 725] width 20 height 23
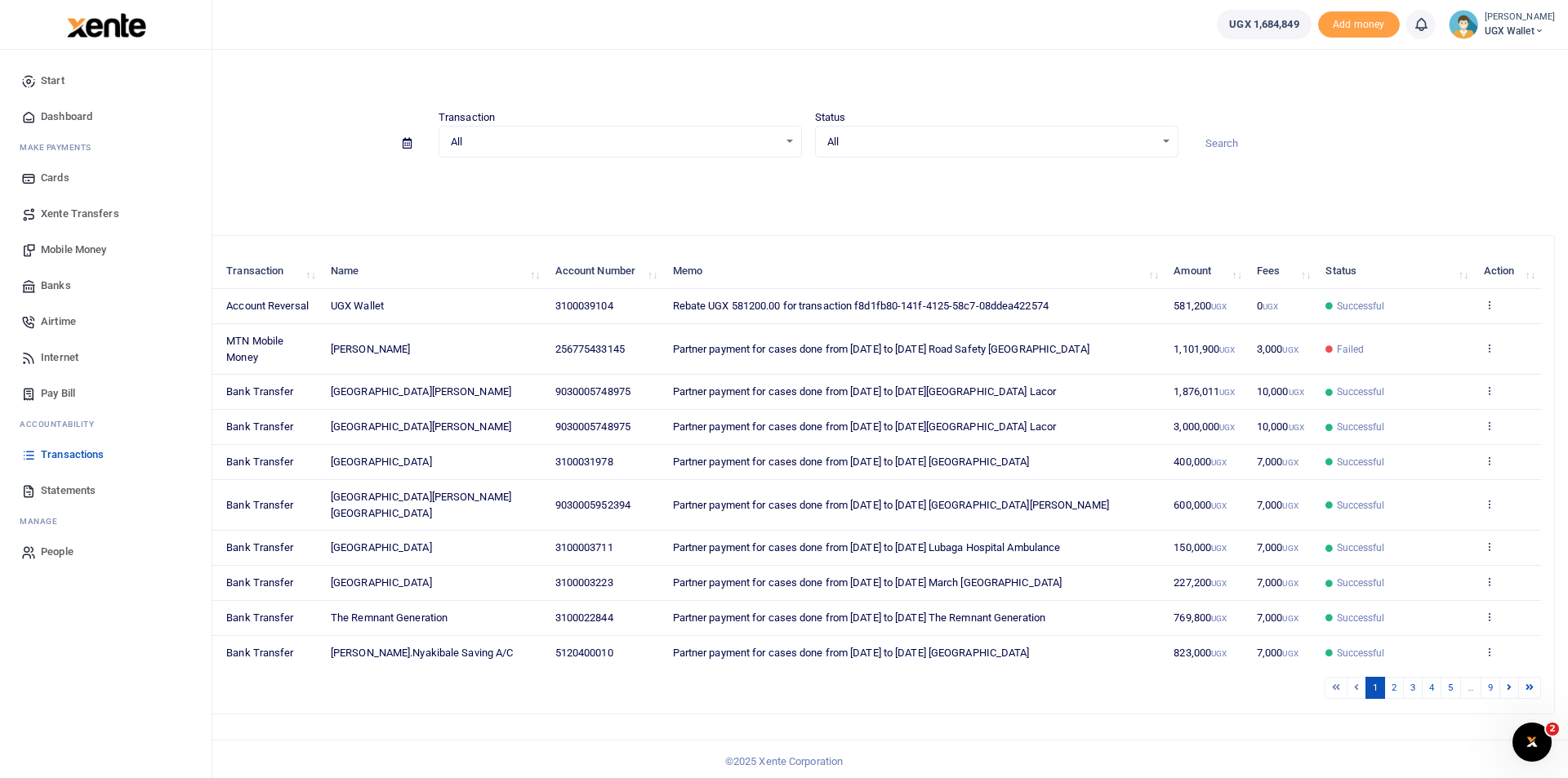
click at [52, 122] on span "Dashboard" at bounding box center [66, 117] width 51 height 16
click at [53, 110] on span "Dashboard" at bounding box center [66, 117] width 51 height 16
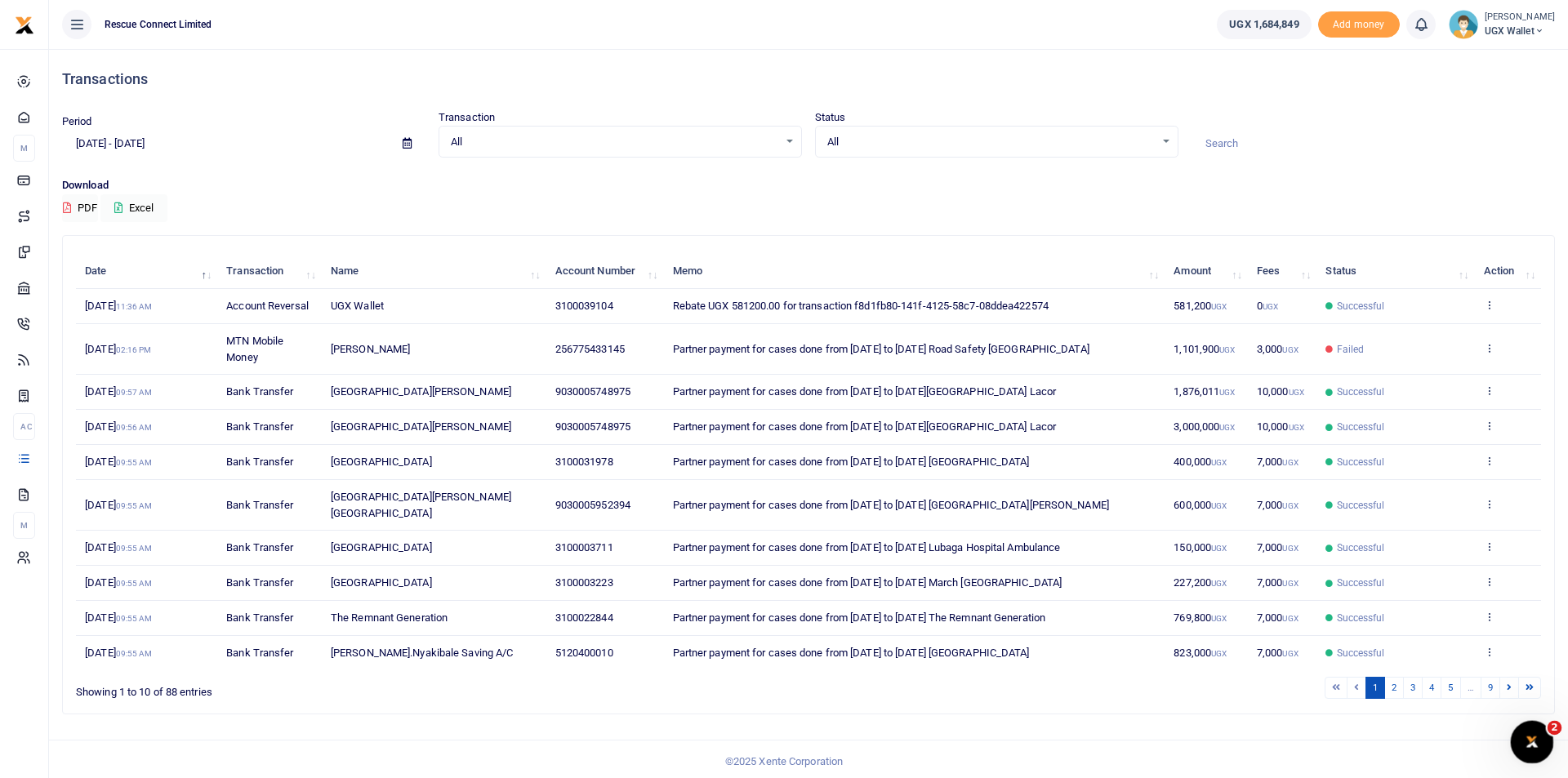
click at [1537, 740] on icon "Open Intercom Messenger" at bounding box center [1530, 740] width 27 height 27
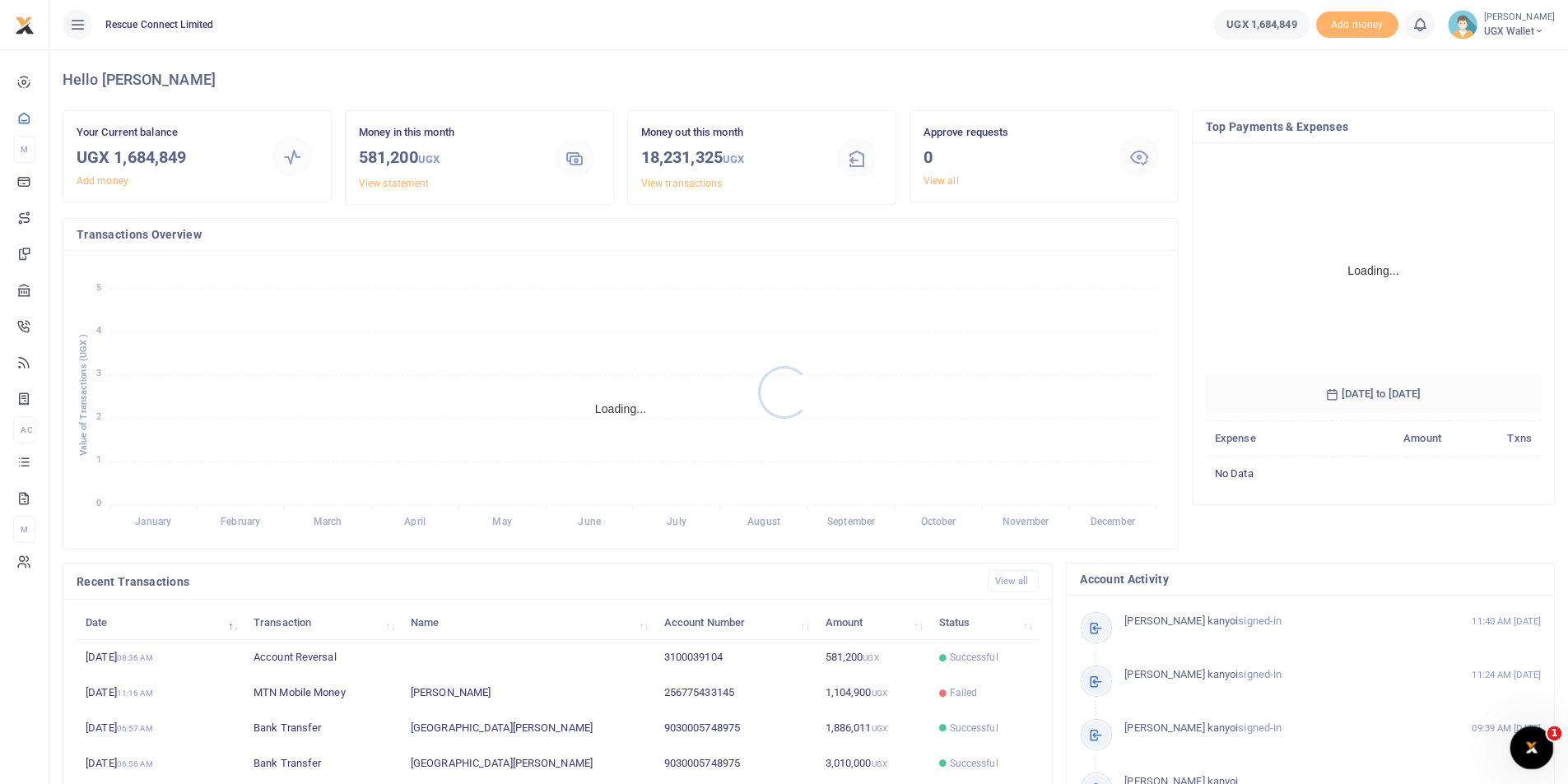
click at [1526, 750] on icon "Open Intercom Messenger" at bounding box center [1530, 746] width 27 height 27
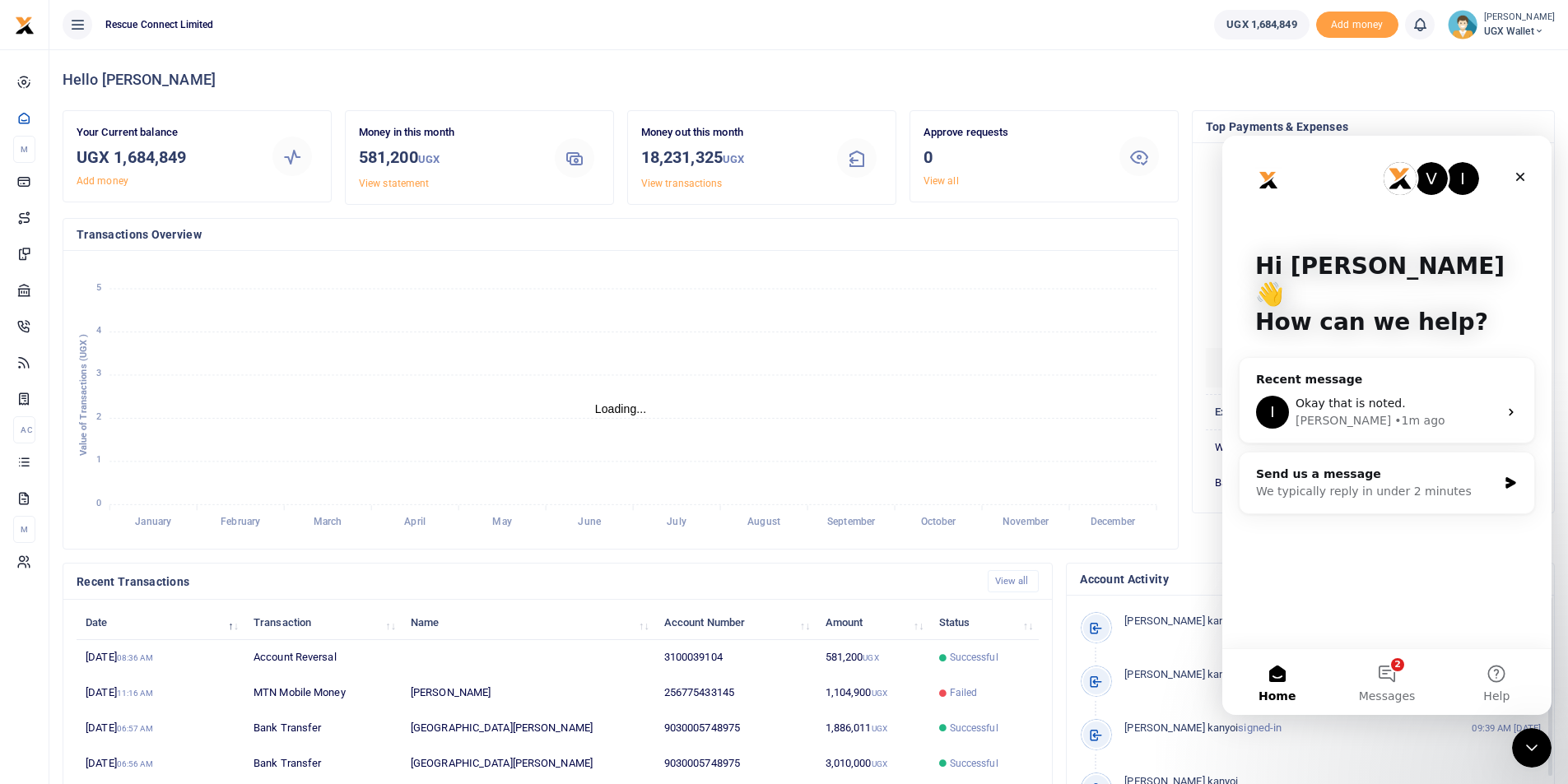
scroll to position [14, 14]
click at [1394, 412] on div "• 1m ago" at bounding box center [1420, 420] width 51 height 17
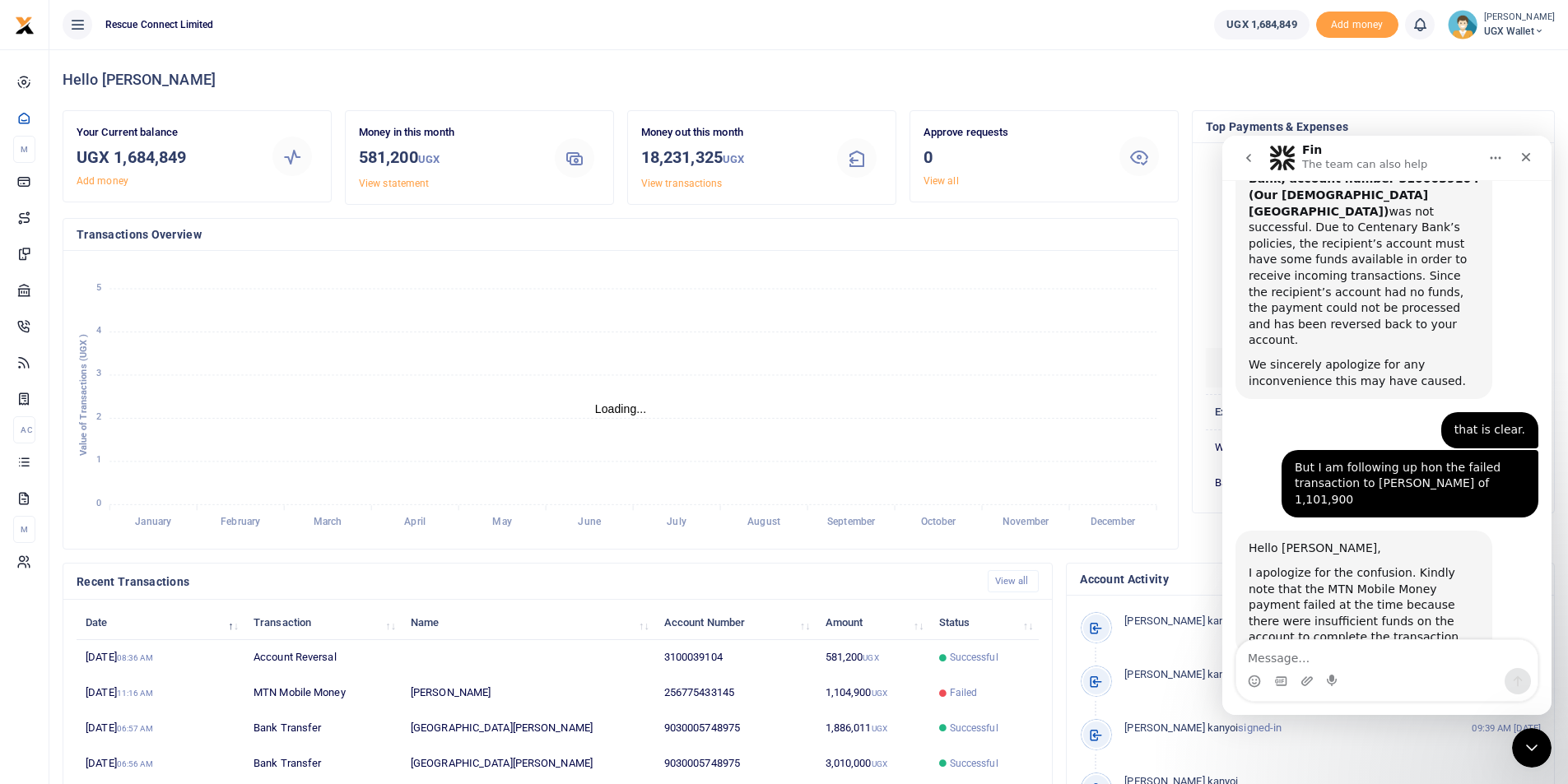
scroll to position [839, 0]
type textarea "Can it be reprocessed from your end?"
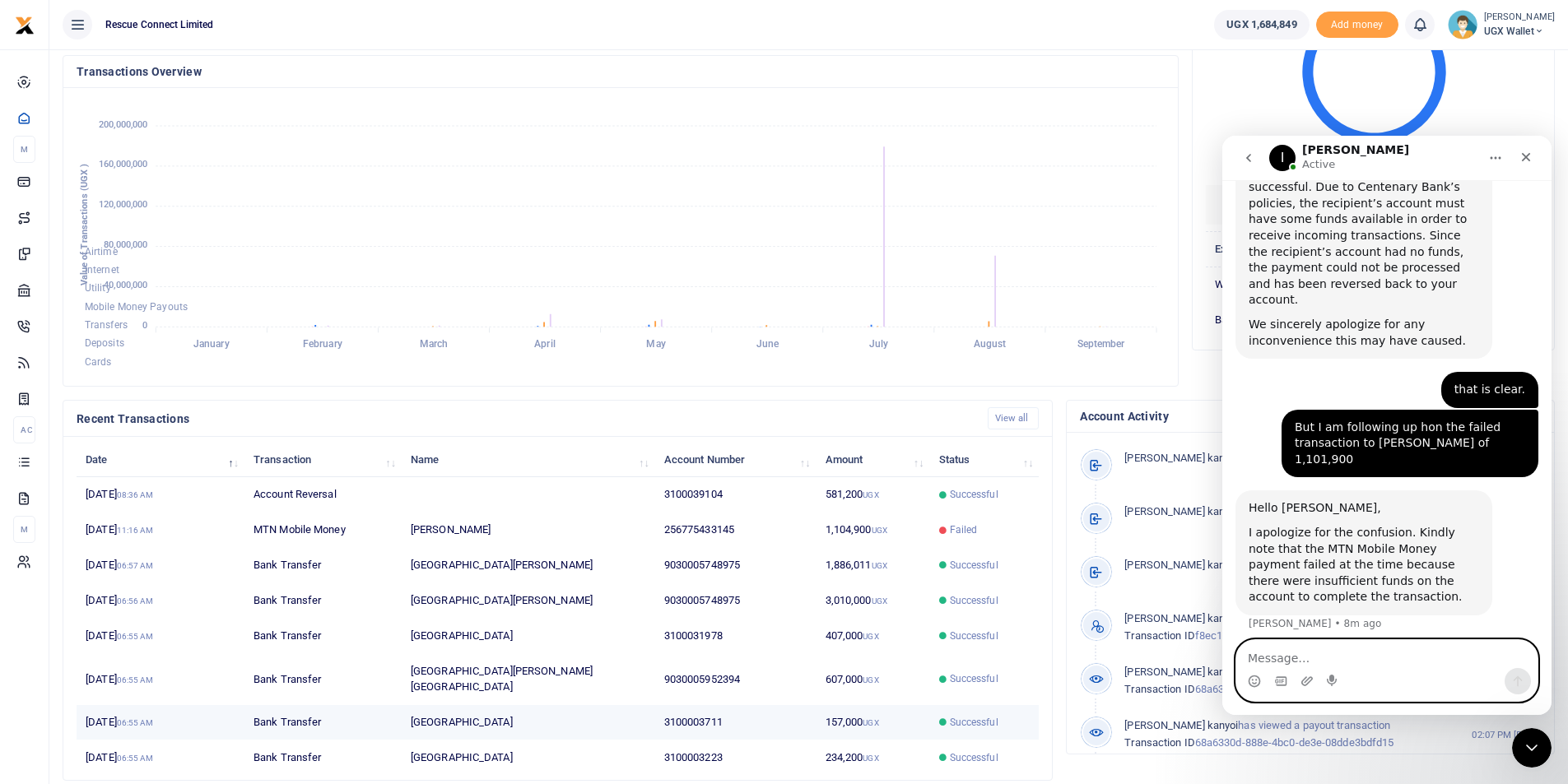
scroll to position [199, 0]
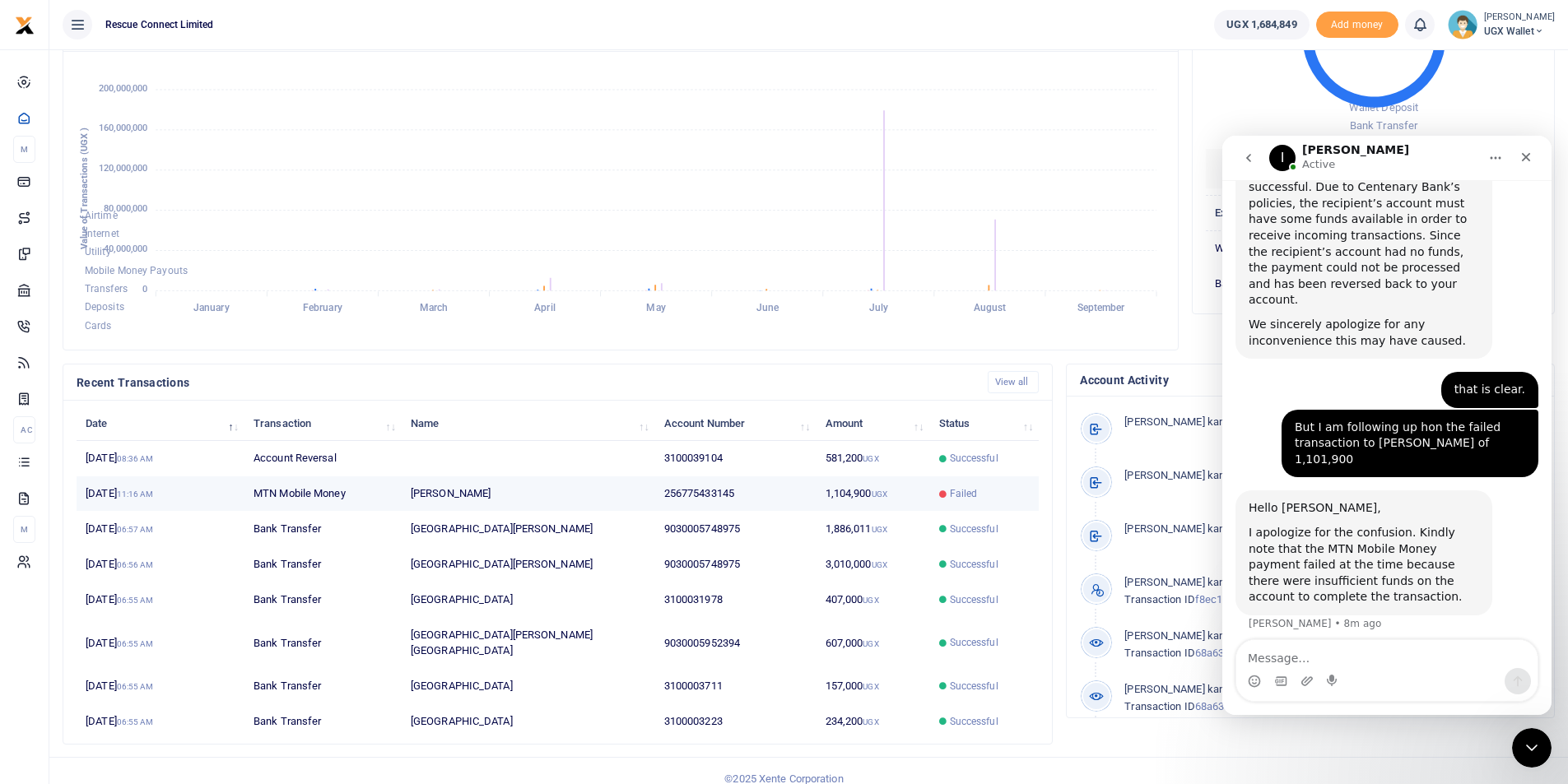
click at [559, 503] on td "[PERSON_NAME]" at bounding box center [529, 493] width 254 height 35
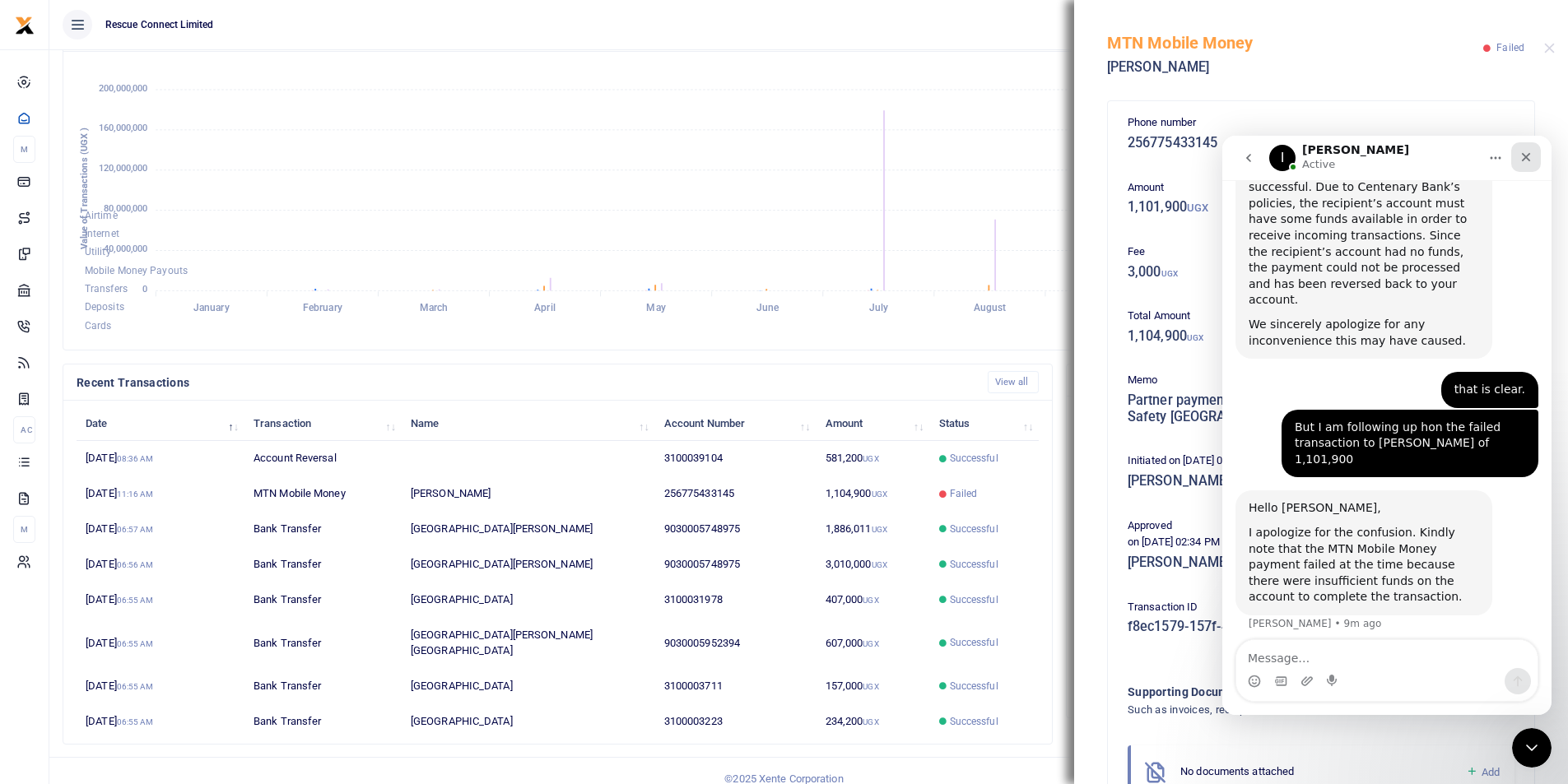
click at [1526, 159] on icon "Close" at bounding box center [1526, 157] width 14 height 14
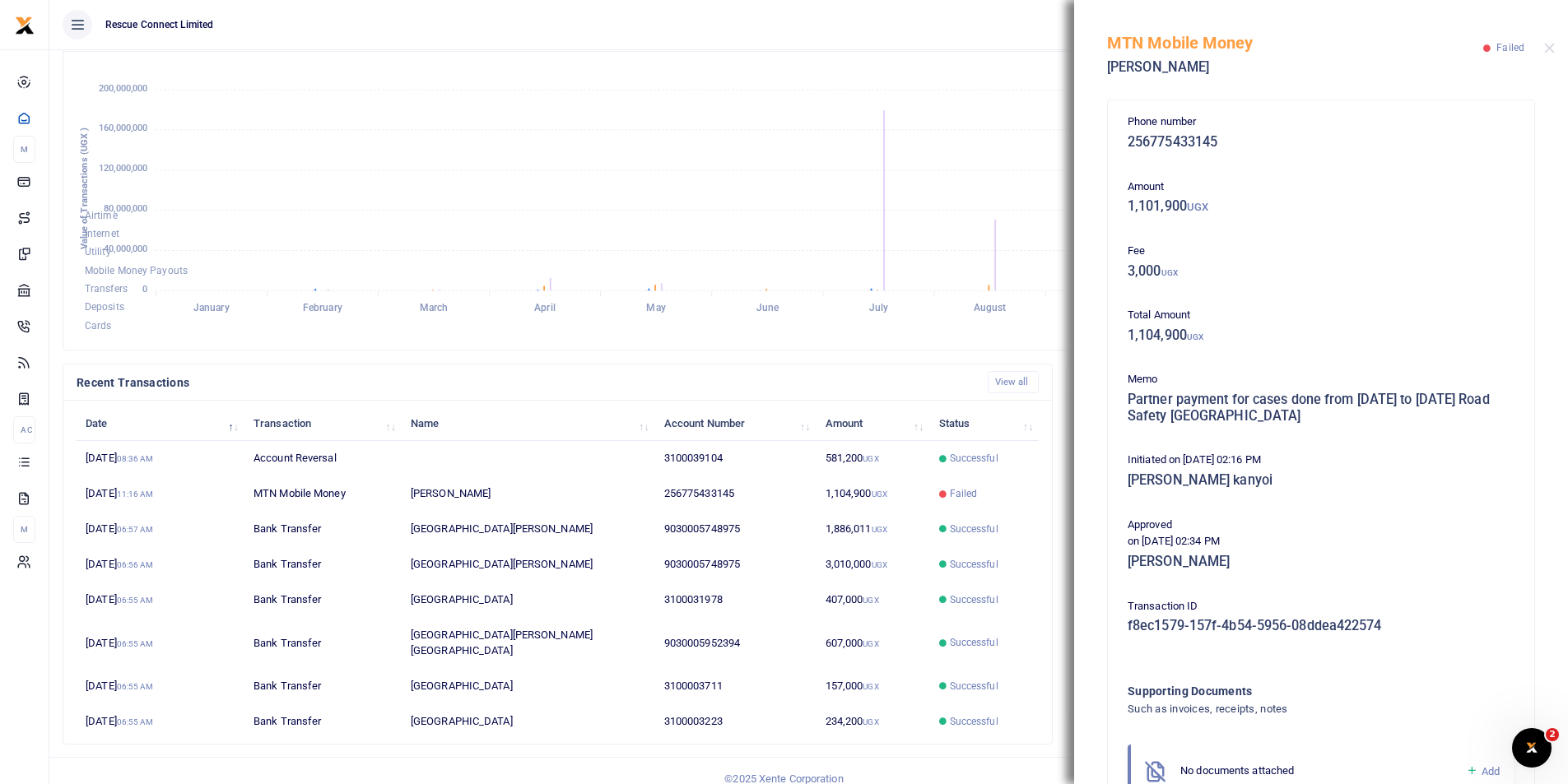
scroll to position [0, 0]
click at [1545, 47] on button "Close" at bounding box center [1550, 48] width 11 height 11
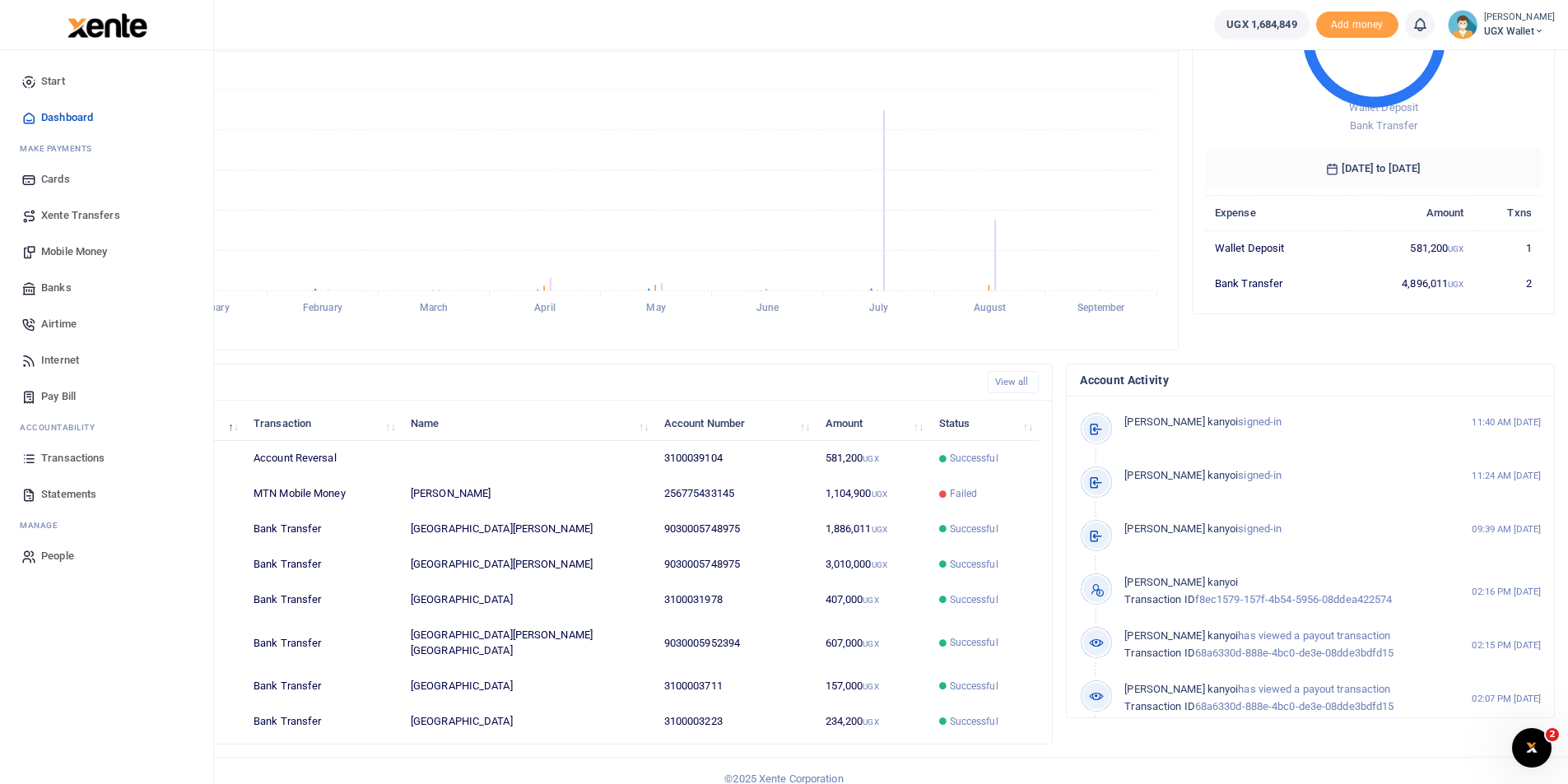
click at [70, 457] on span "Transactions" at bounding box center [73, 458] width 63 height 16
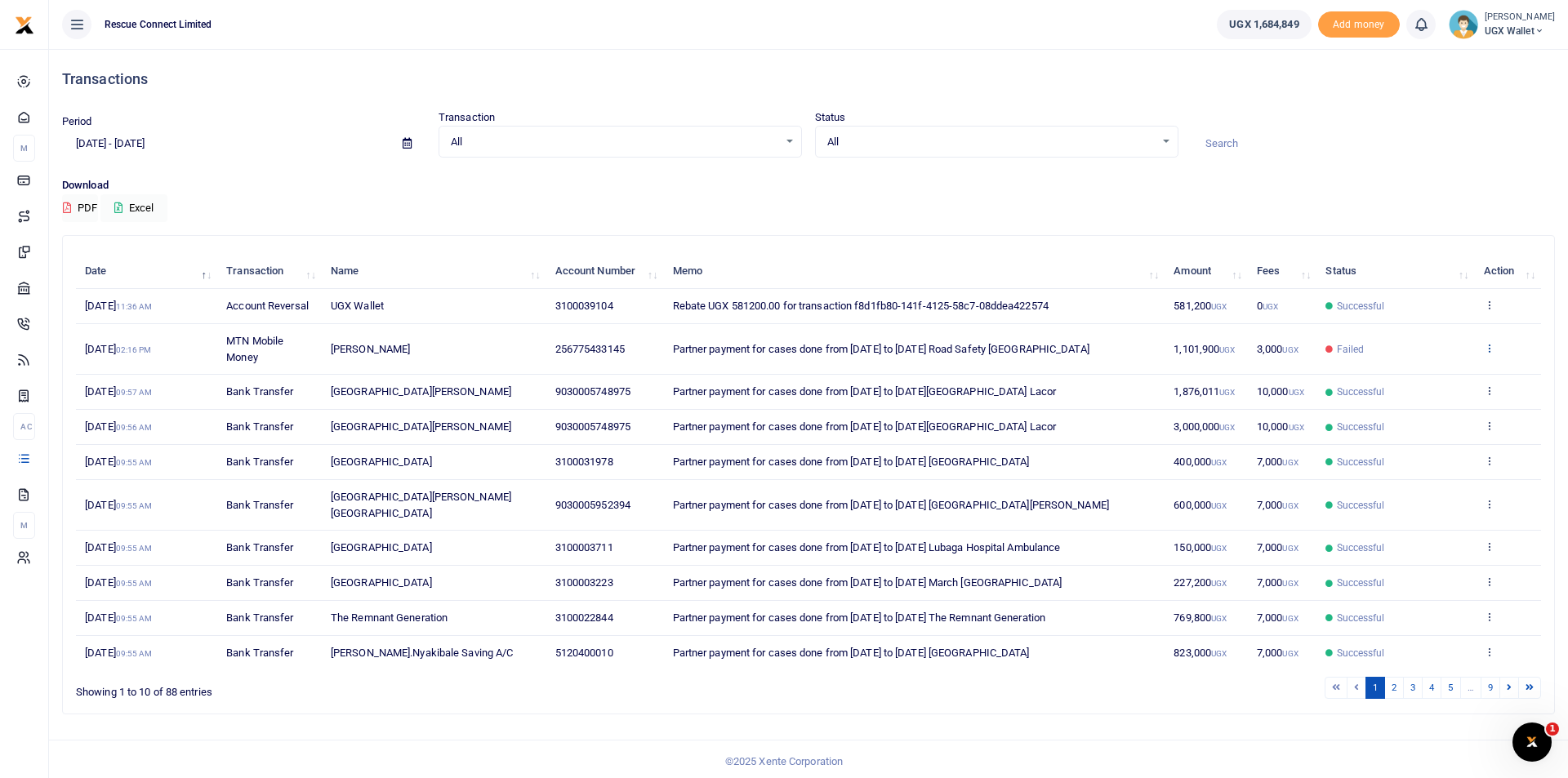
click at [1487, 349] on icon at bounding box center [1489, 348] width 11 height 12
click at [1425, 412] on link "Send again" at bounding box center [1429, 412] width 129 height 23
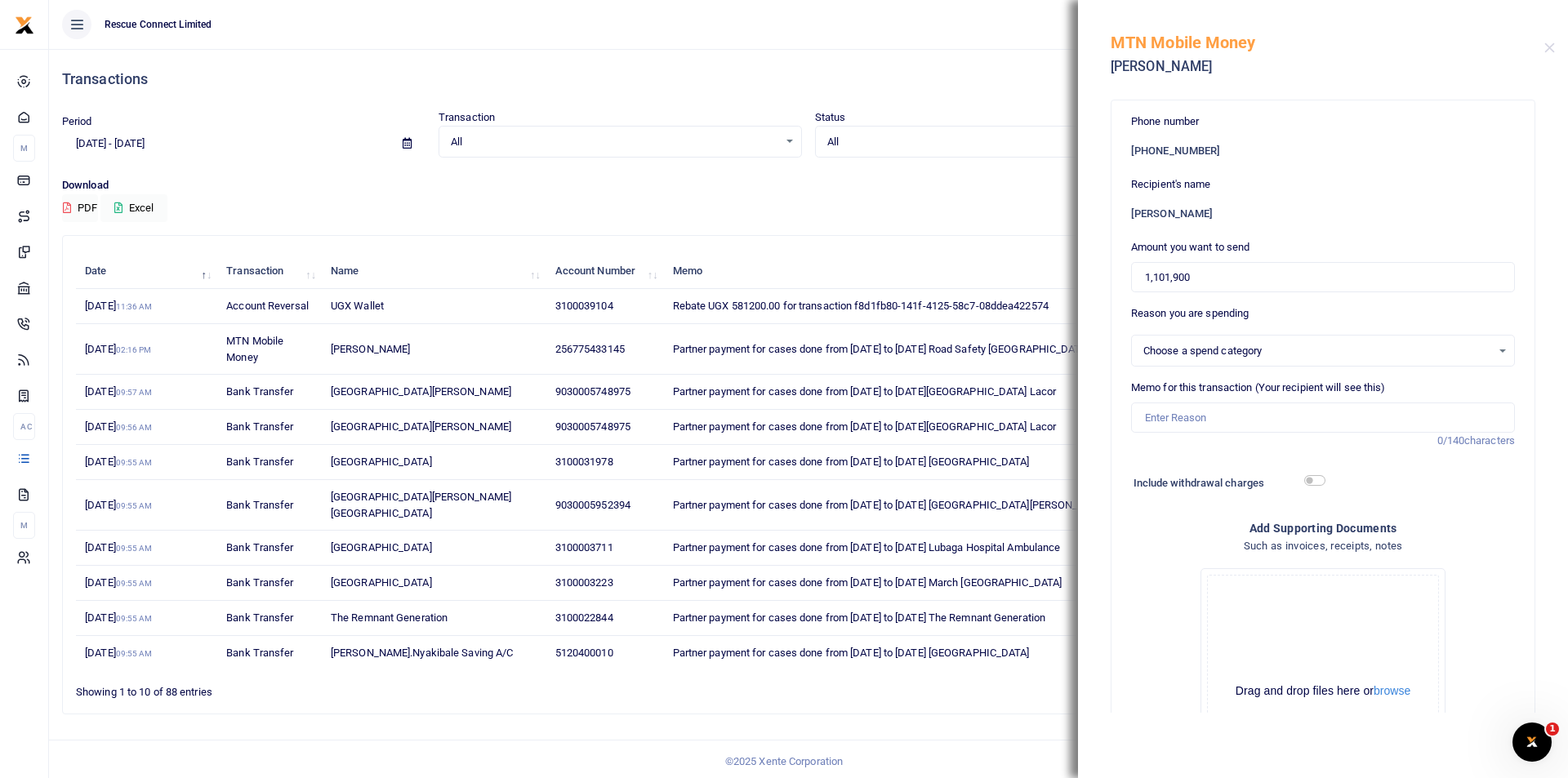
select select
drag, startPoint x: 674, startPoint y: 353, endPoint x: 1053, endPoint y: 351, distance: 379.0
click at [1053, 351] on span "Partner payment for cases done from [DATE] to [DATE] Road Safety [GEOGRAPHIC_DA…" at bounding box center [881, 350] width 417 height 13
click at [1546, 49] on button "Close" at bounding box center [1550, 48] width 11 height 11
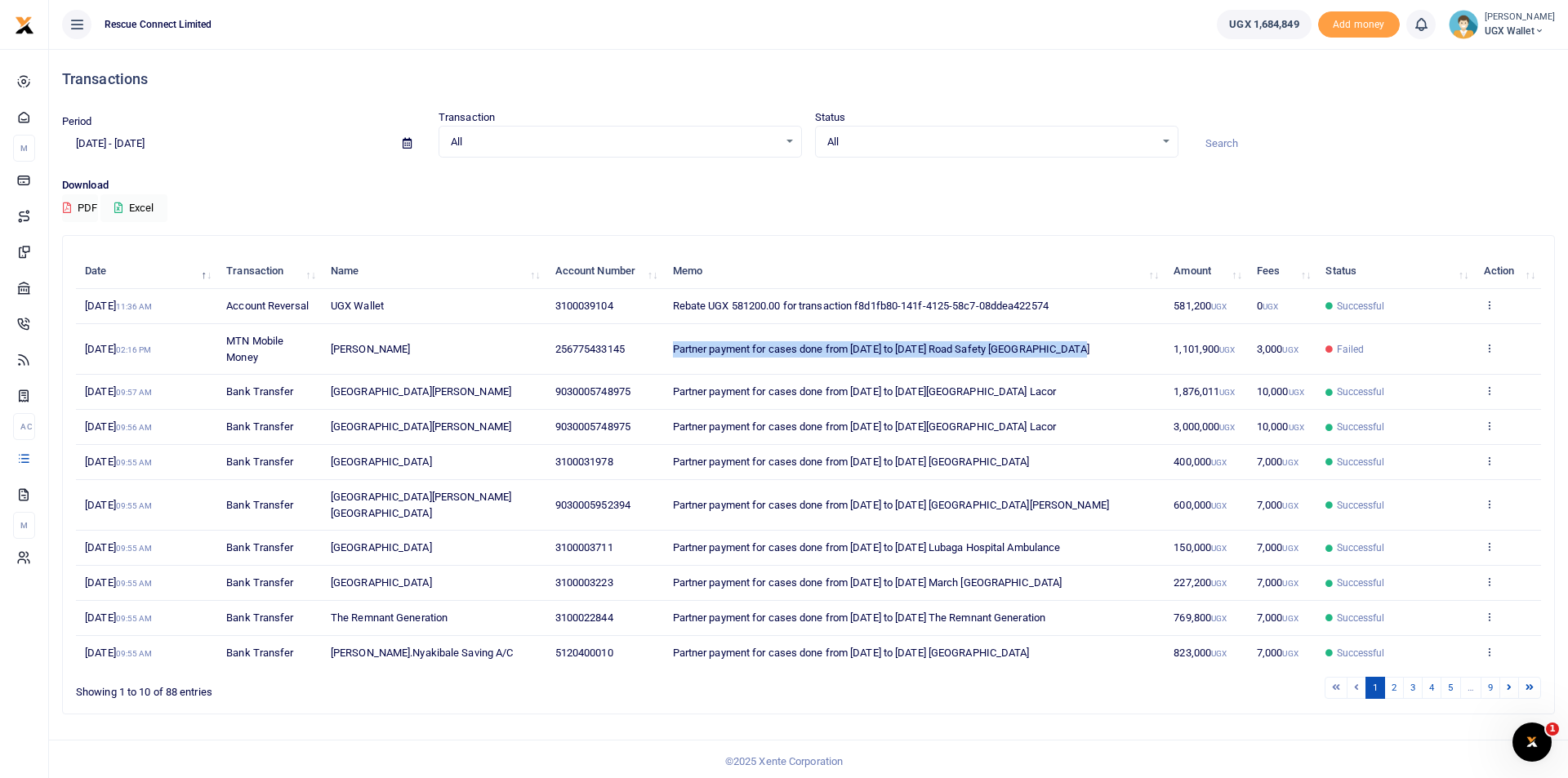
drag, startPoint x: 1094, startPoint y: 344, endPoint x: 671, endPoint y: 361, distance: 423.3
click at [671, 361] on td "Partner payment for cases done from 25th August to 31st August Road Safety Ugan…" at bounding box center [914, 350] width 501 height 50
copy span "Partner payment for cases done from [DATE] to [DATE] Road Safety [GEOGRAPHIC_DA…"
click at [1491, 345] on icon at bounding box center [1489, 348] width 11 height 12
click at [1435, 414] on link "Send again" at bounding box center [1429, 412] width 129 height 23
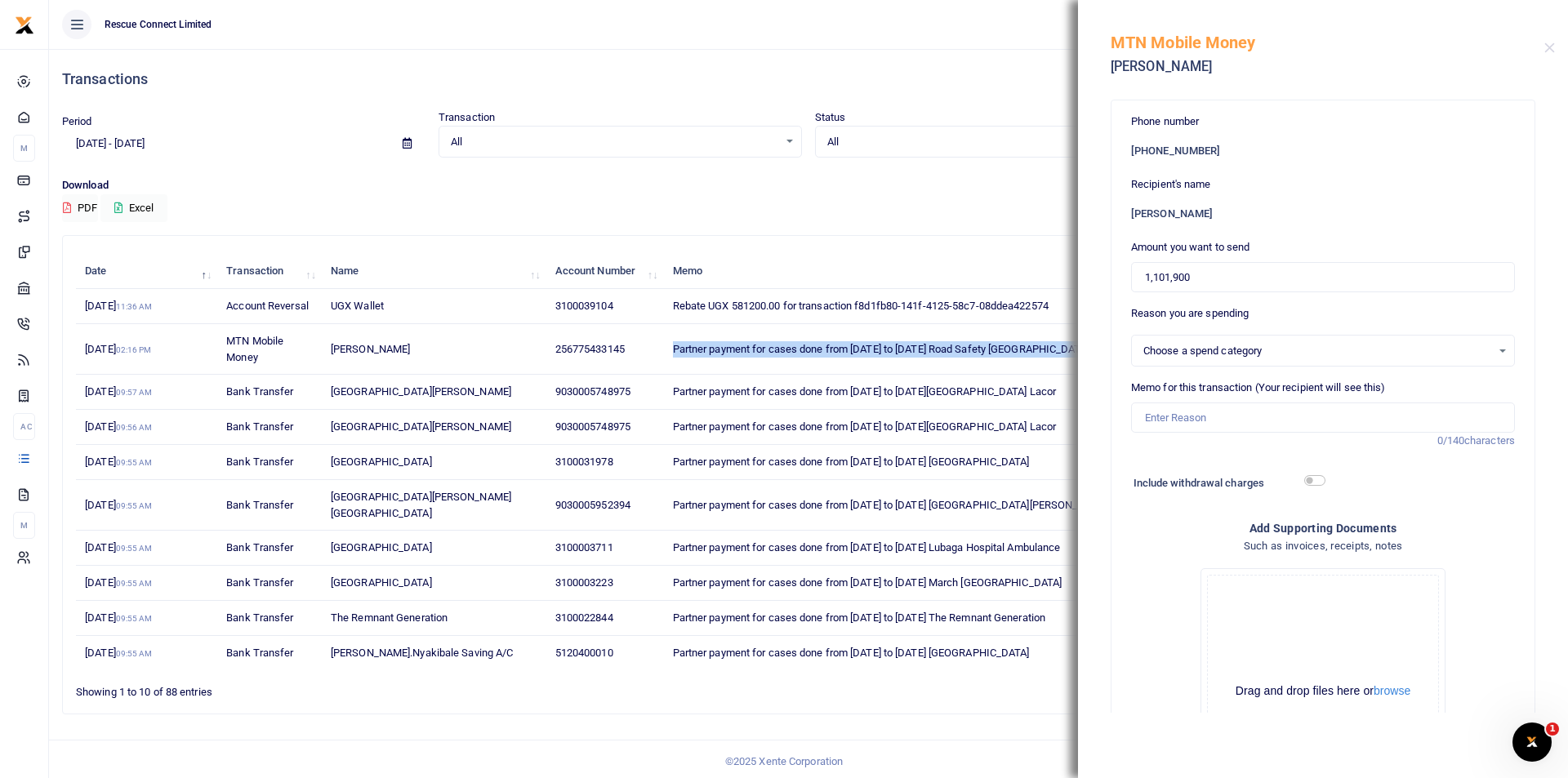
select select
click at [1187, 419] on input "Memo for this transaction (Your recipient will see this)" at bounding box center [1323, 418] width 384 height 31
paste input "Partner payment for cases done from [DATE] to [DATE] Road Safety [GEOGRAPHIC_DA…"
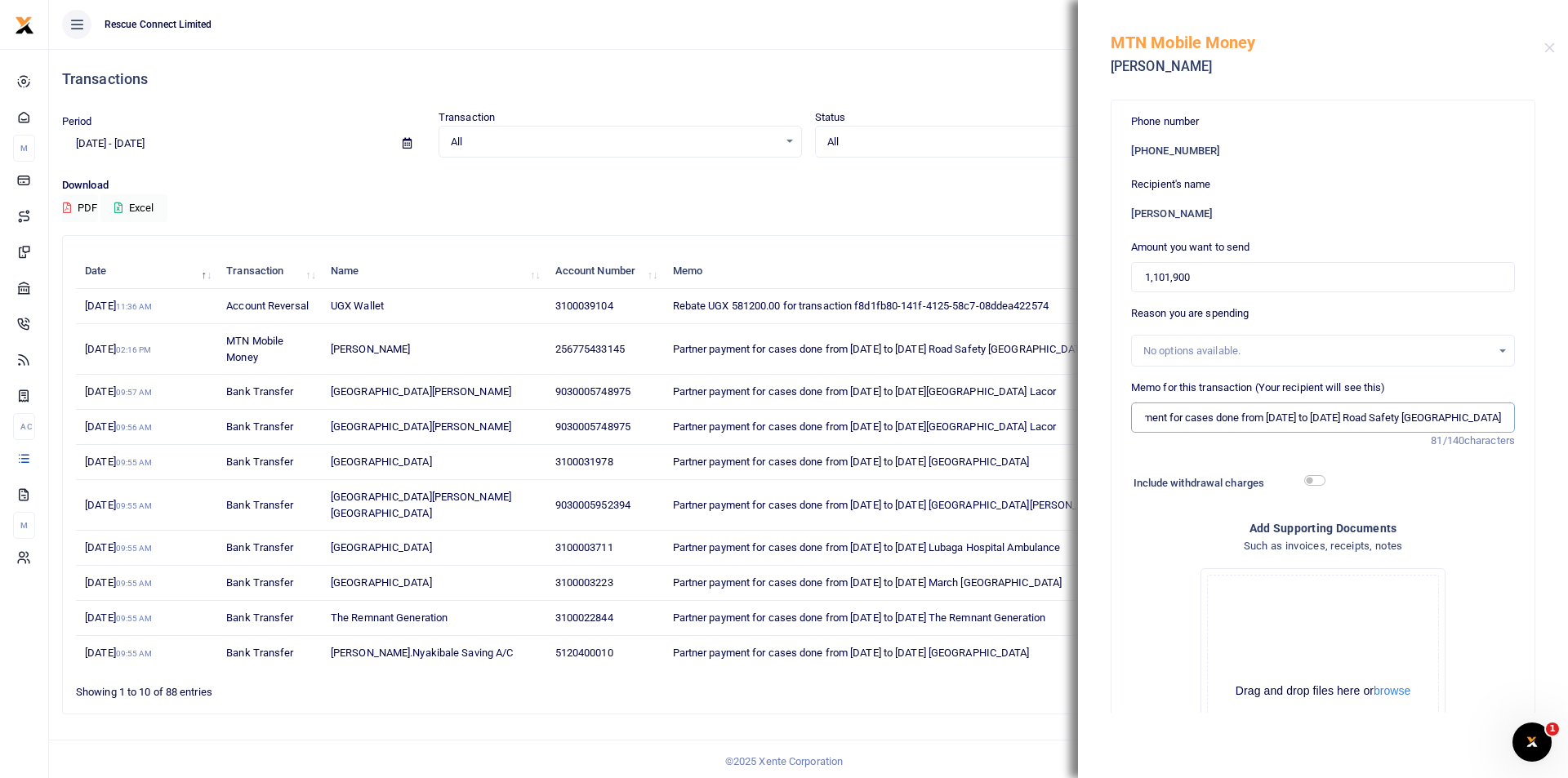
type input "Partner payment for cases done from [DATE] to [DATE] Road Safety [GEOGRAPHIC_DA…"
drag, startPoint x: 1187, startPoint y: 271, endPoint x: 1139, endPoint y: 272, distance: 48.0
click at [1139, 272] on input "1,101,900" at bounding box center [1323, 277] width 384 height 31
drag, startPoint x: 1216, startPoint y: 284, endPoint x: 1126, endPoint y: 282, distance: 90.0
click at [1126, 282] on div "Phone number +256 775433145 Recipient's name Sam Tomson Mwesigwa Amount you wan…" at bounding box center [1323, 488] width 423 height 777
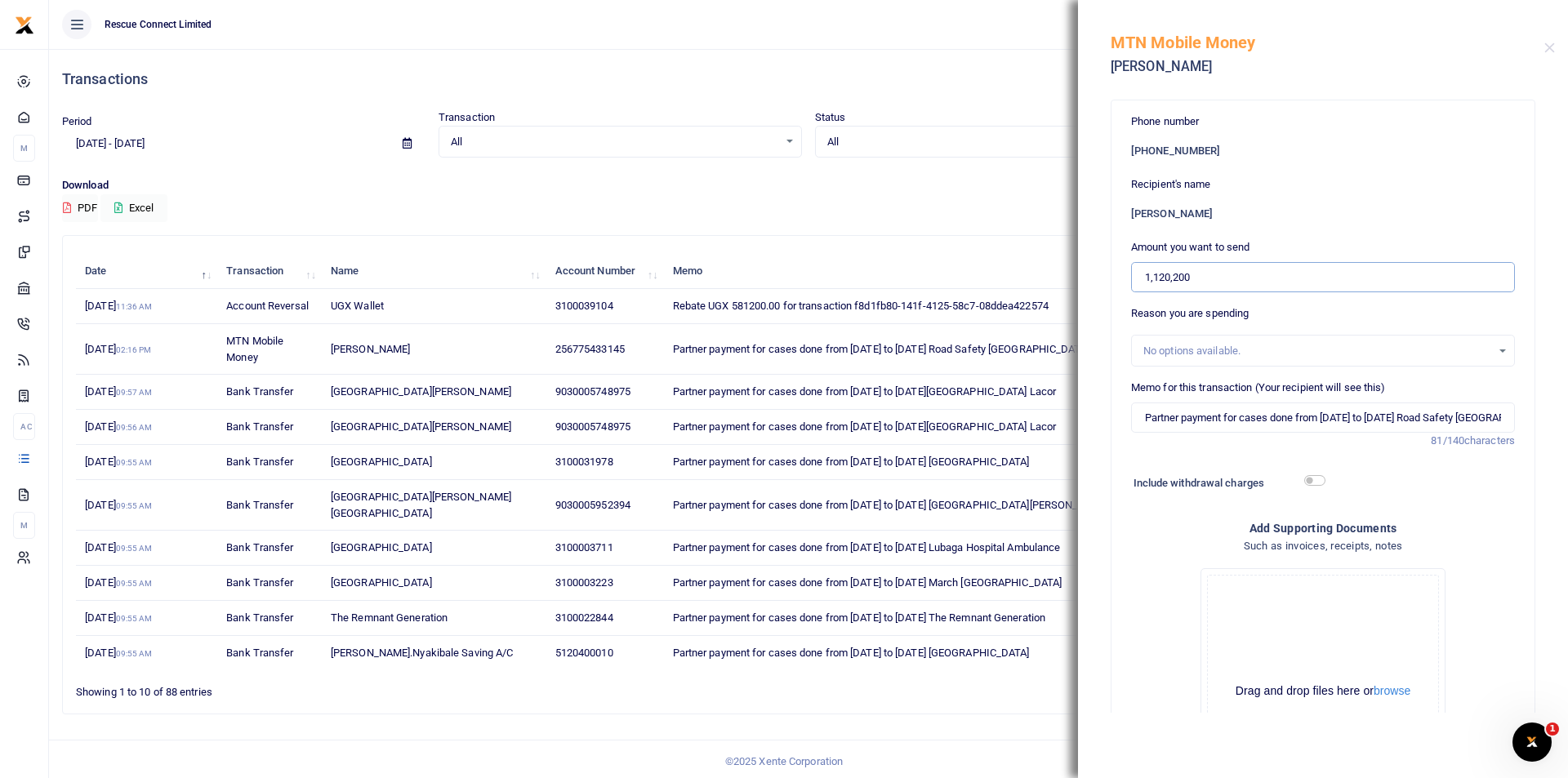
type input "1,120,200"
click at [1315, 192] on div "Recipient's name Sam Tomson Mwesigwa" at bounding box center [1323, 198] width 384 height 43
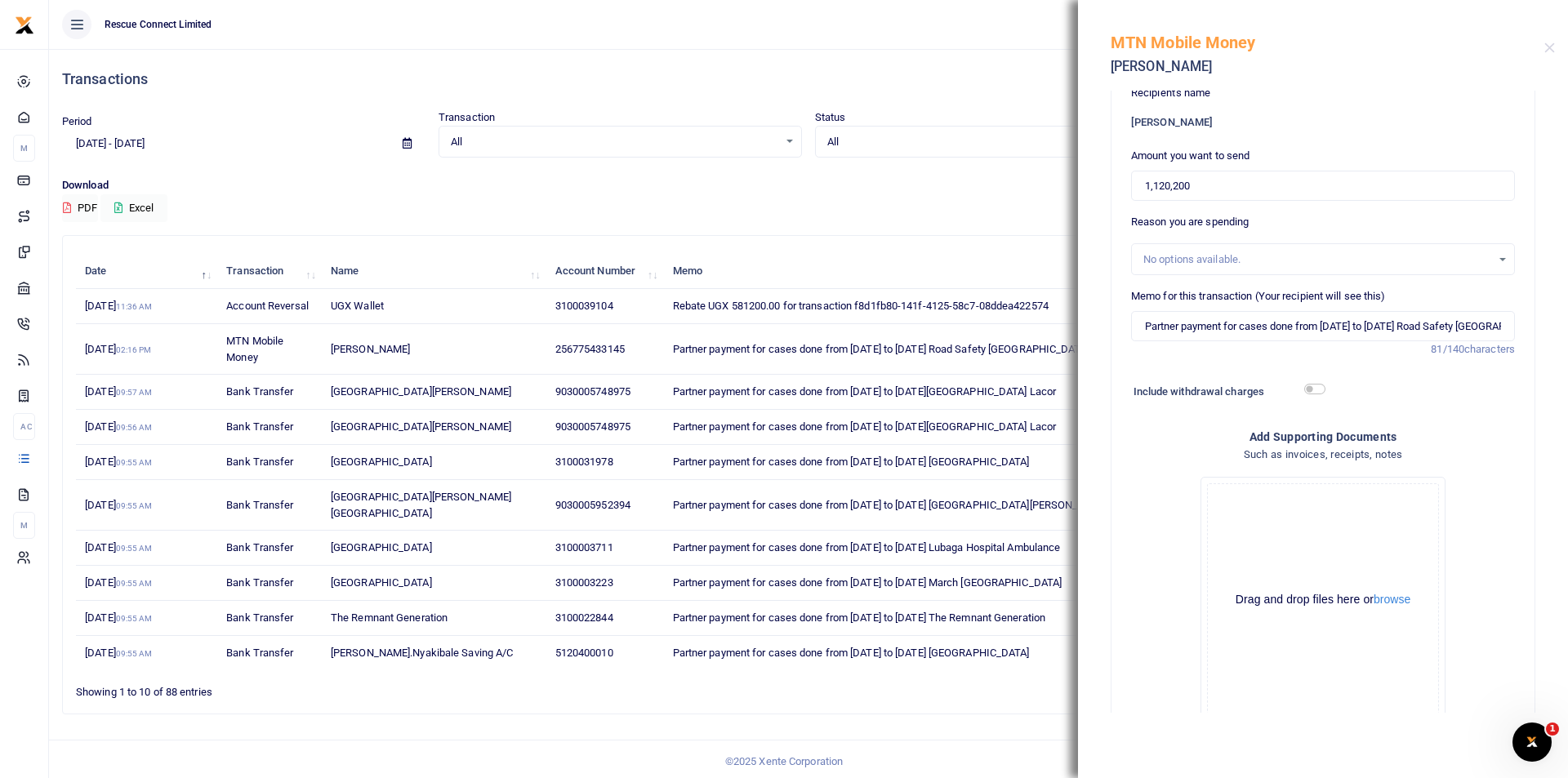
scroll to position [192, 0]
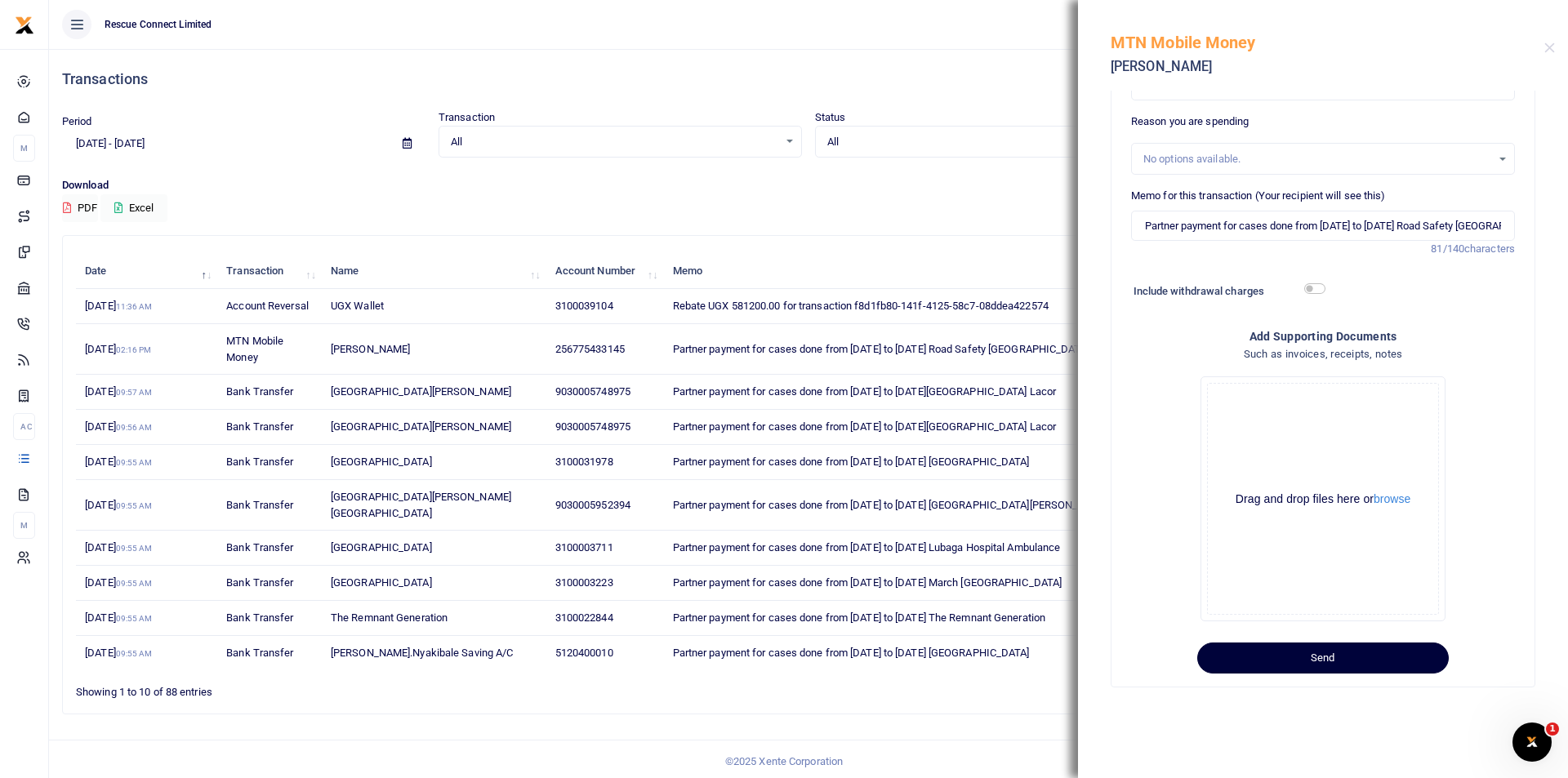
click at [1299, 664] on button "Send" at bounding box center [1322, 658] width 252 height 31
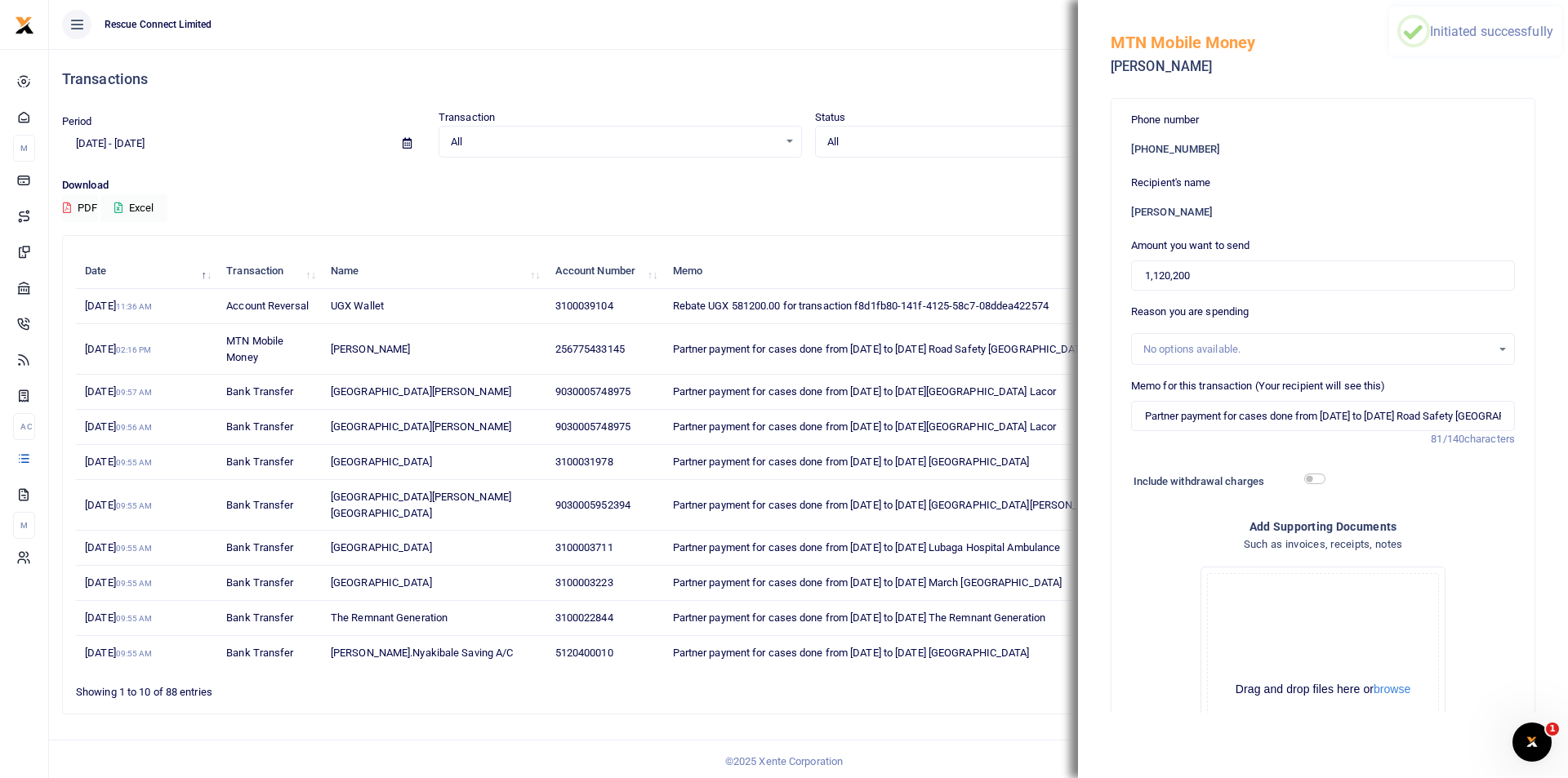
scroll to position [0, 0]
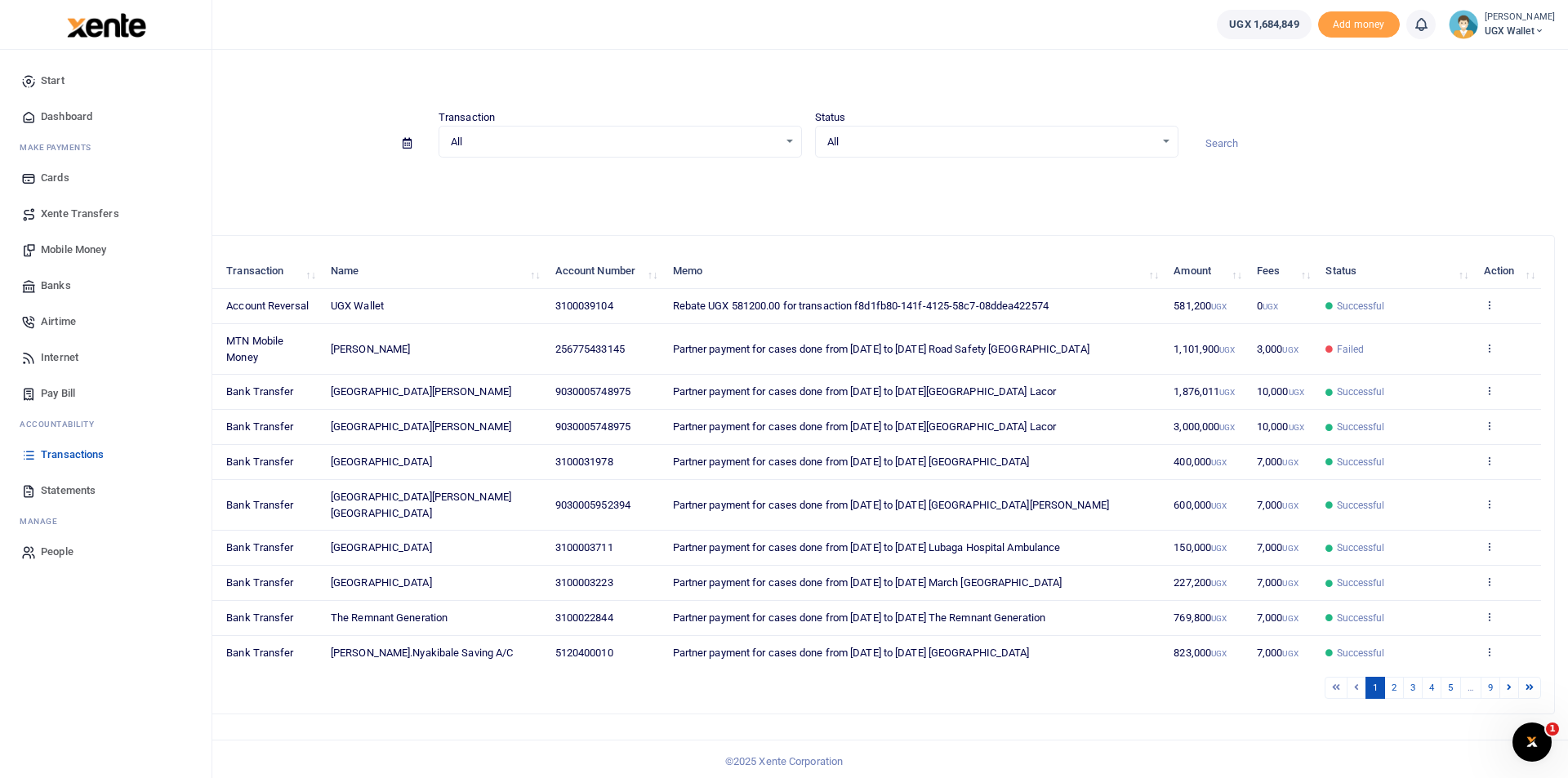
click at [53, 119] on span "Dashboard" at bounding box center [66, 117] width 51 height 16
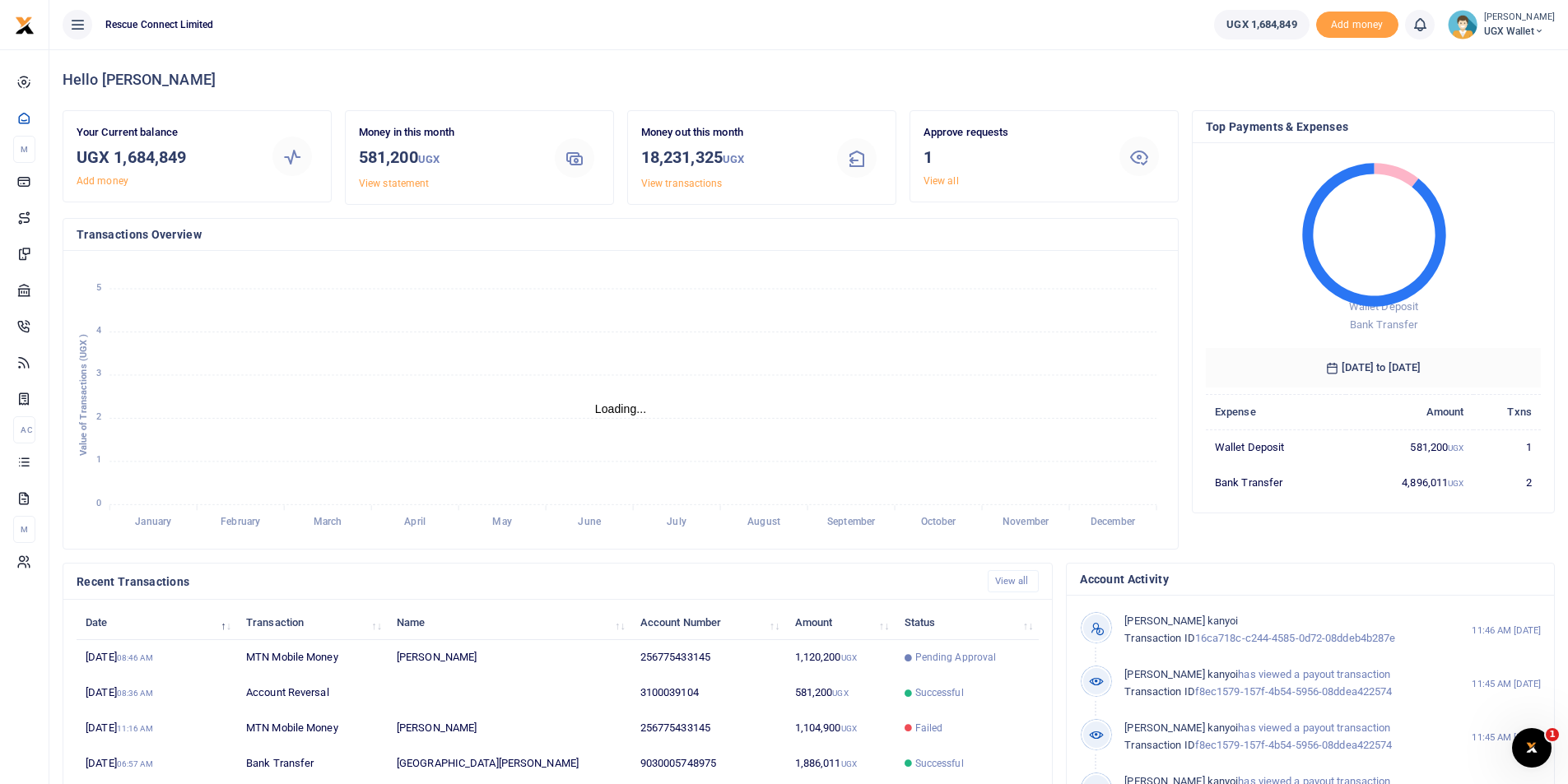
scroll to position [14, 14]
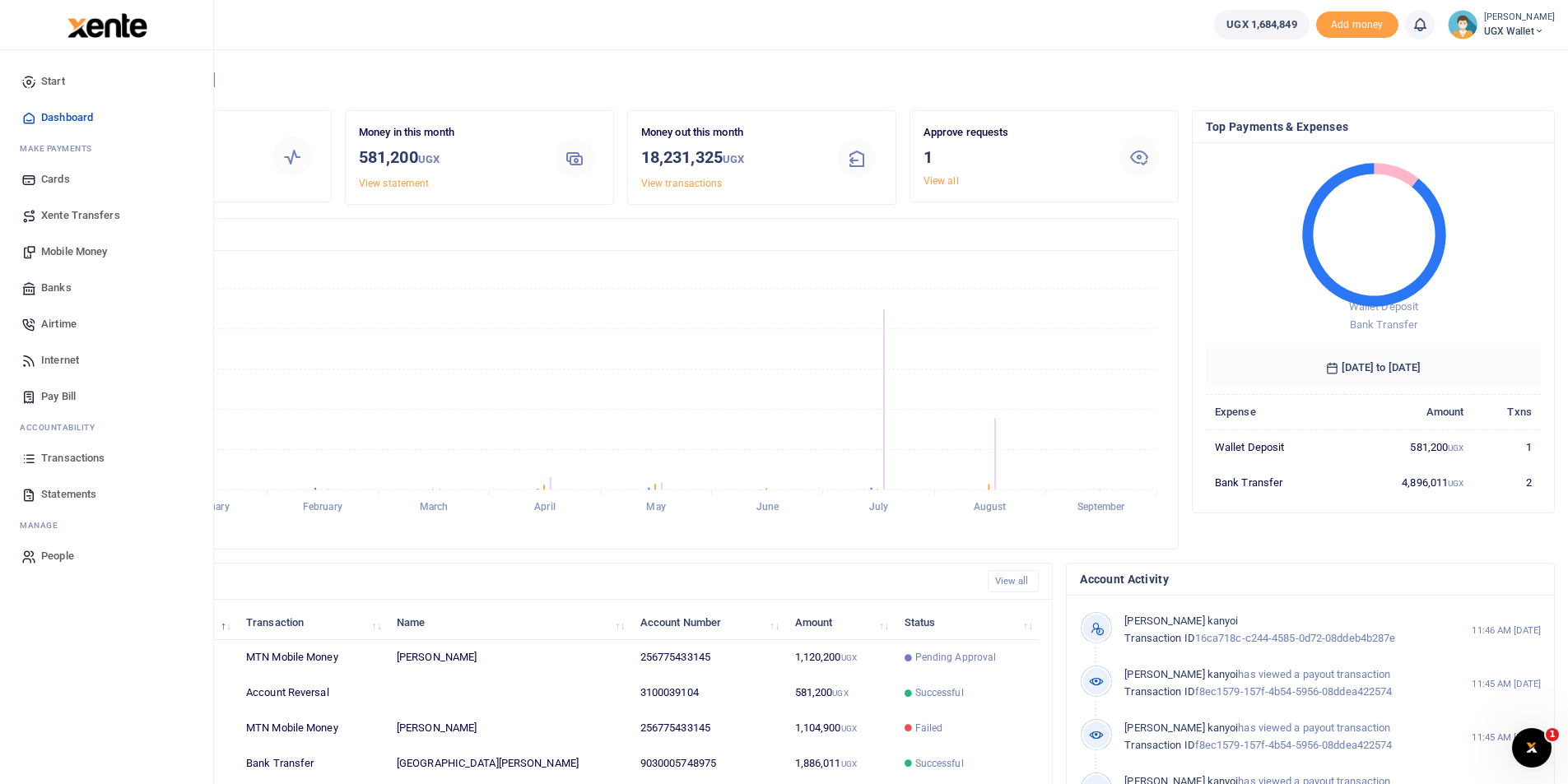
click at [70, 453] on span "Transactions" at bounding box center [73, 458] width 63 height 16
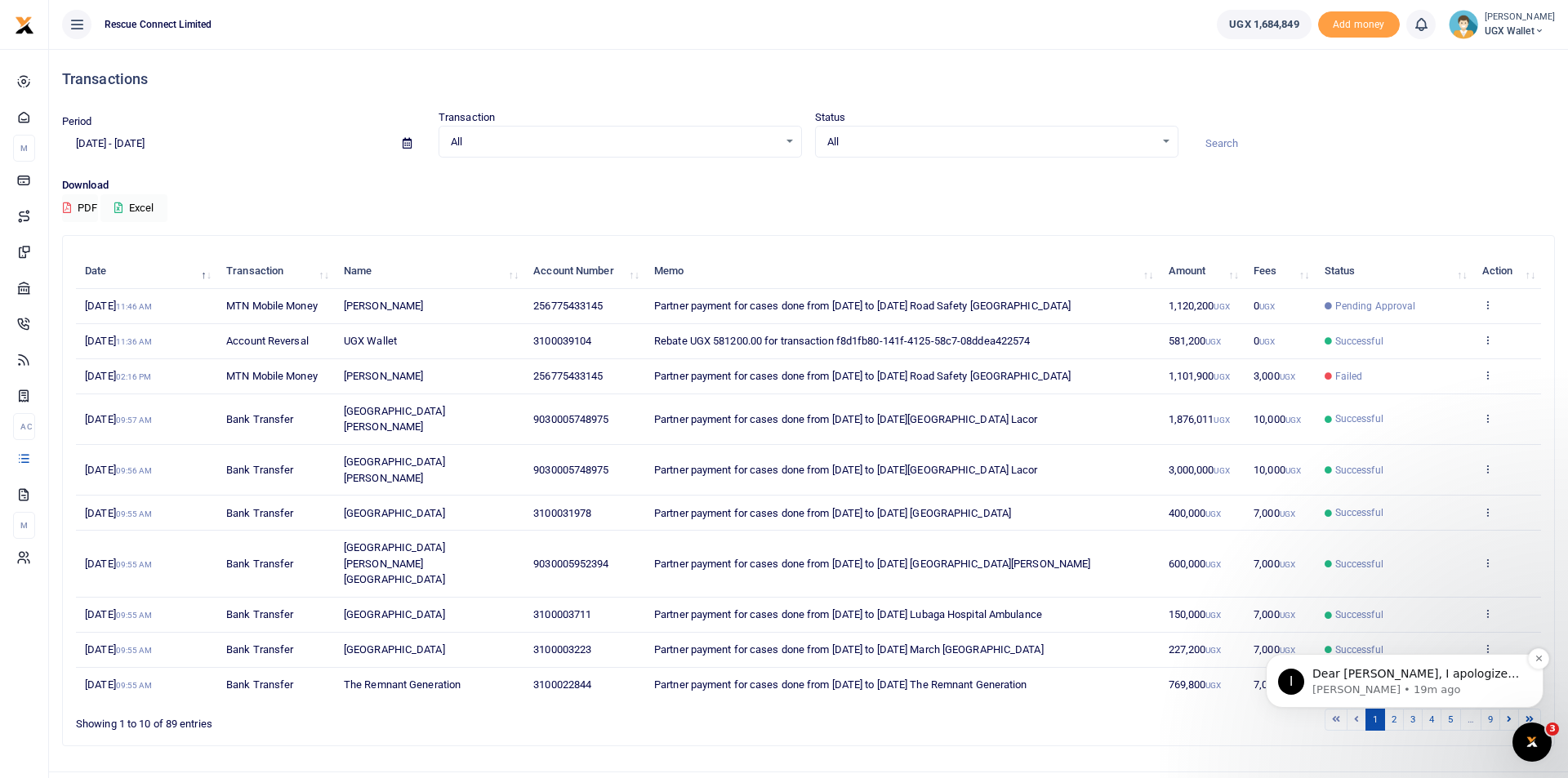
click at [1458, 688] on p "[PERSON_NAME] • 19m ago" at bounding box center [1417, 690] width 211 height 14
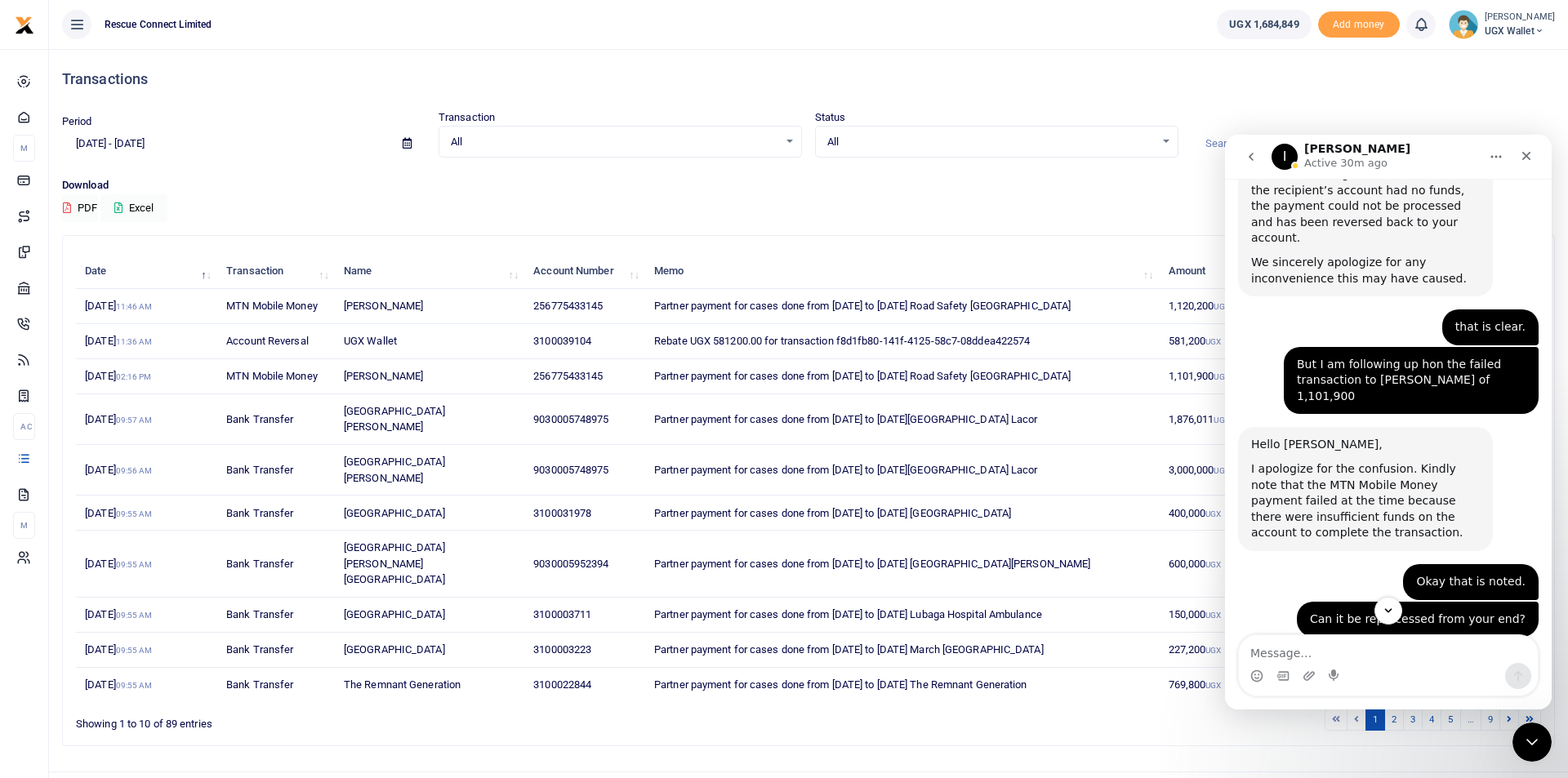
scroll to position [991, 0]
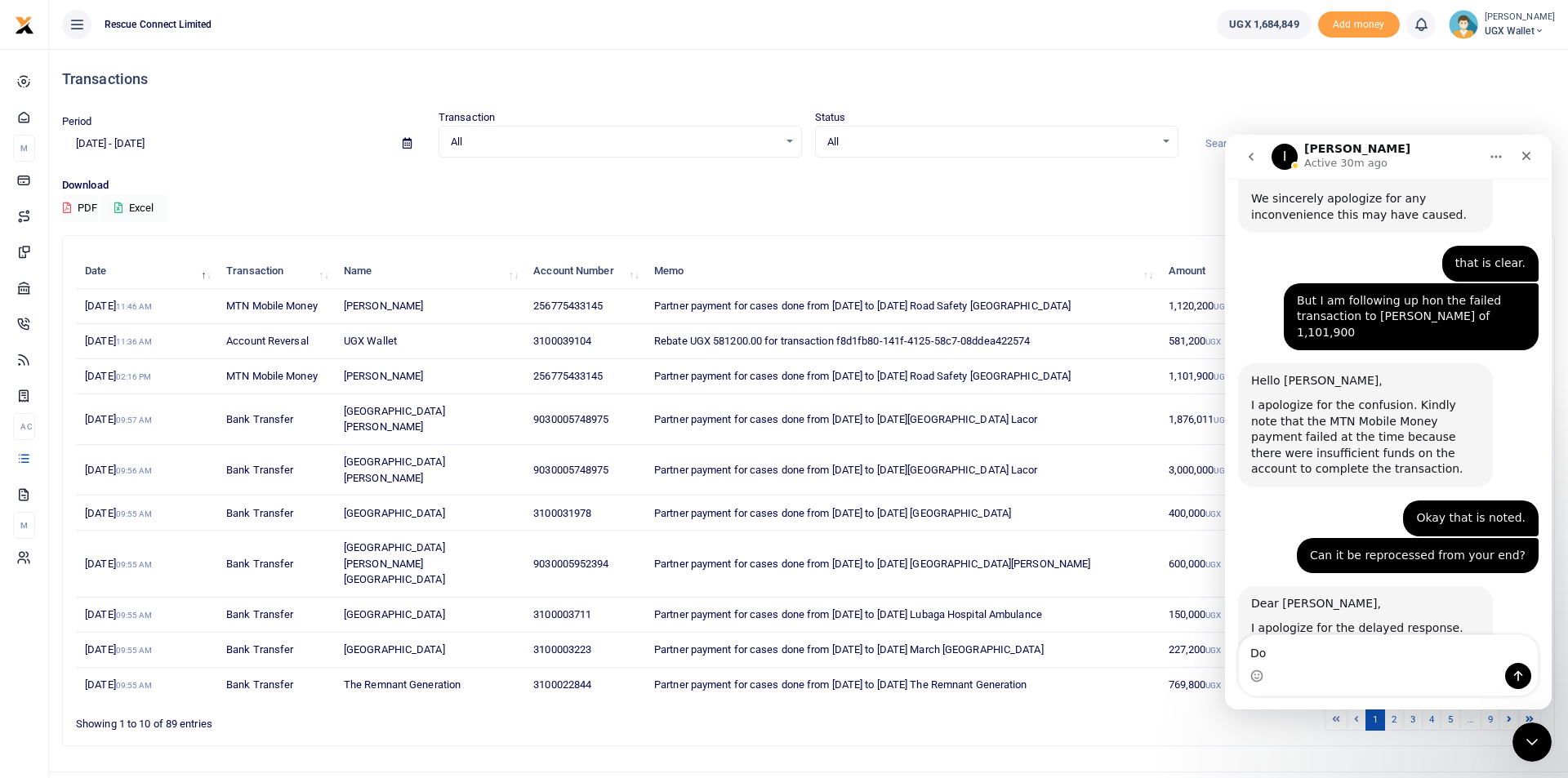
type textarea "D"
type textarea "Thanks"
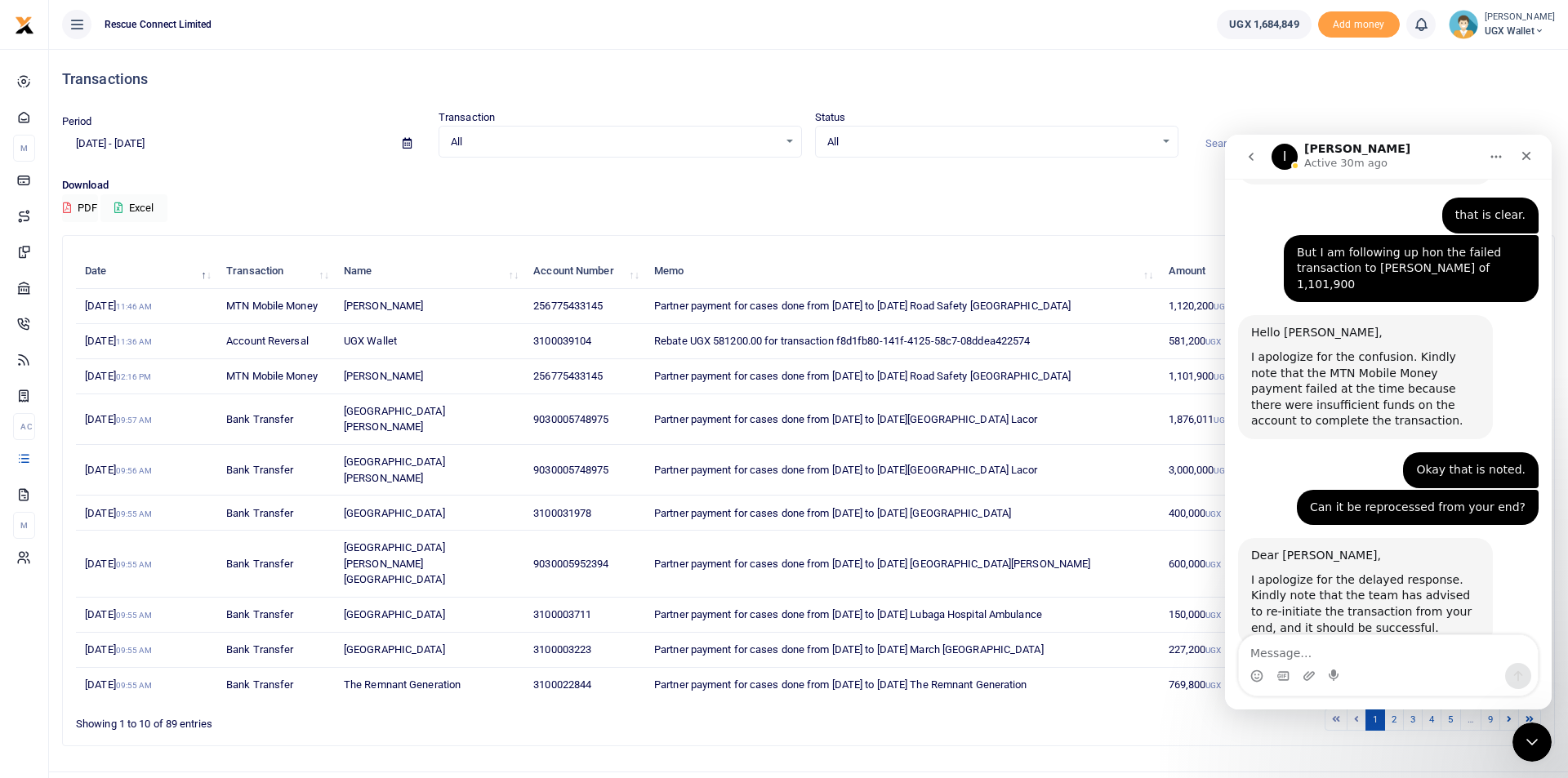
click at [949, 196] on div "Download PDF Excel" at bounding box center [808, 200] width 1493 height 45
click at [912, 163] on div "Period 08/06/2025 - 09/04/2025 Transaction All Select an option... All Airtime …" at bounding box center [809, 143] width 1506 height 68
click at [1526, 152] on icon "Close" at bounding box center [1526, 156] width 13 height 13
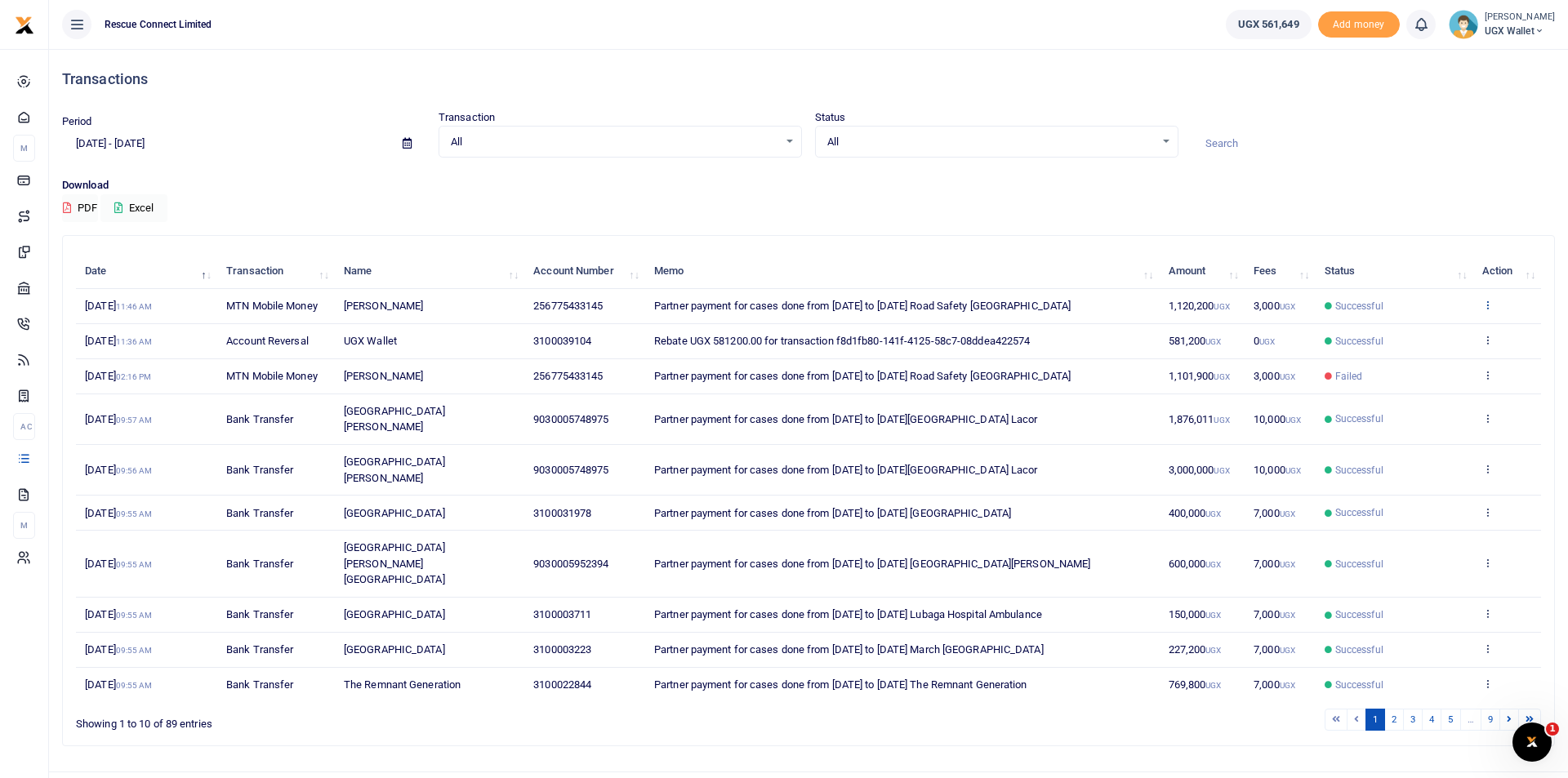
click at [1489, 304] on icon at bounding box center [1487, 304] width 11 height 12
click at [1442, 333] on link "View details" at bounding box center [1427, 333] width 129 height 23
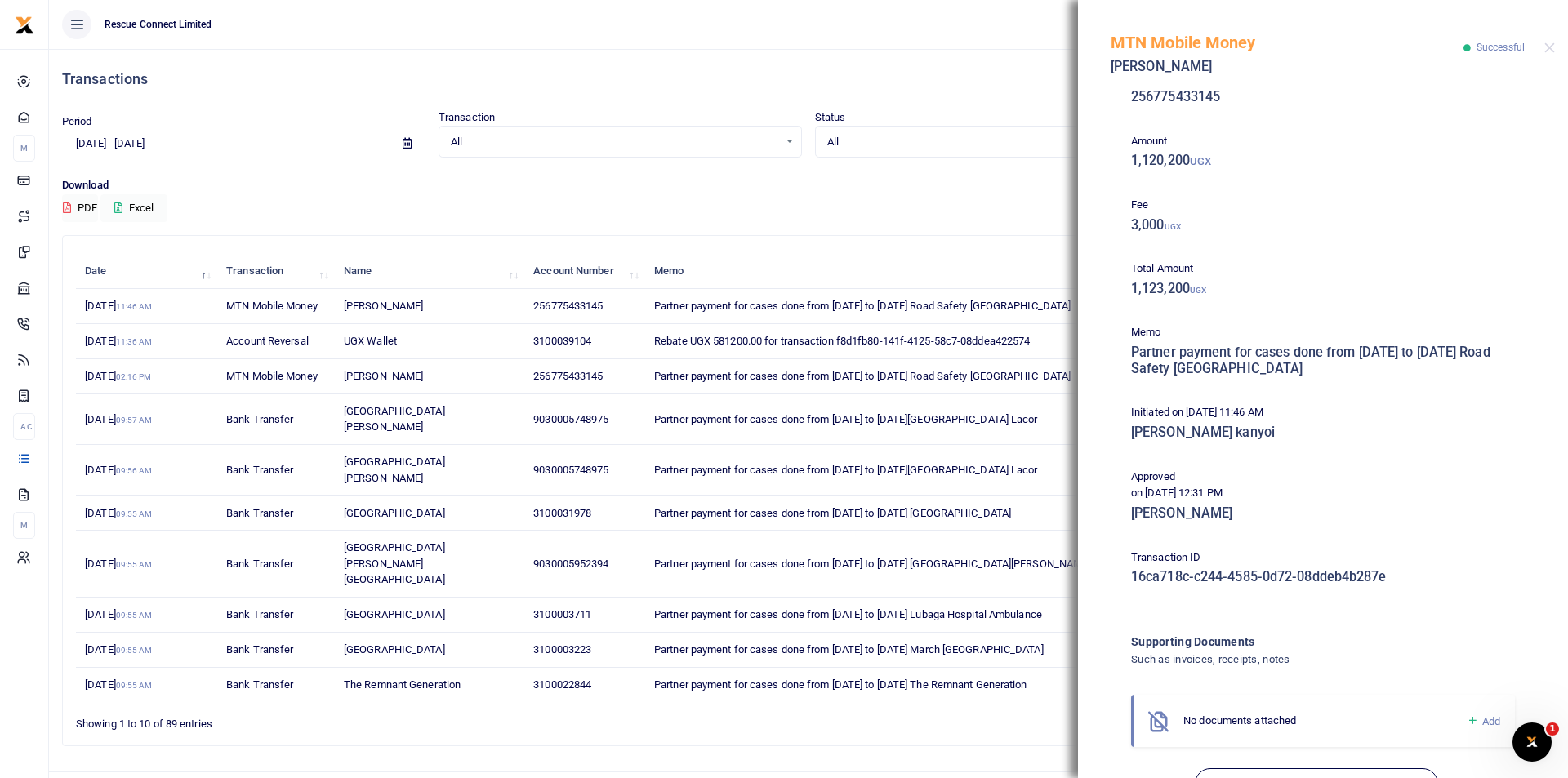
scroll to position [106, 0]
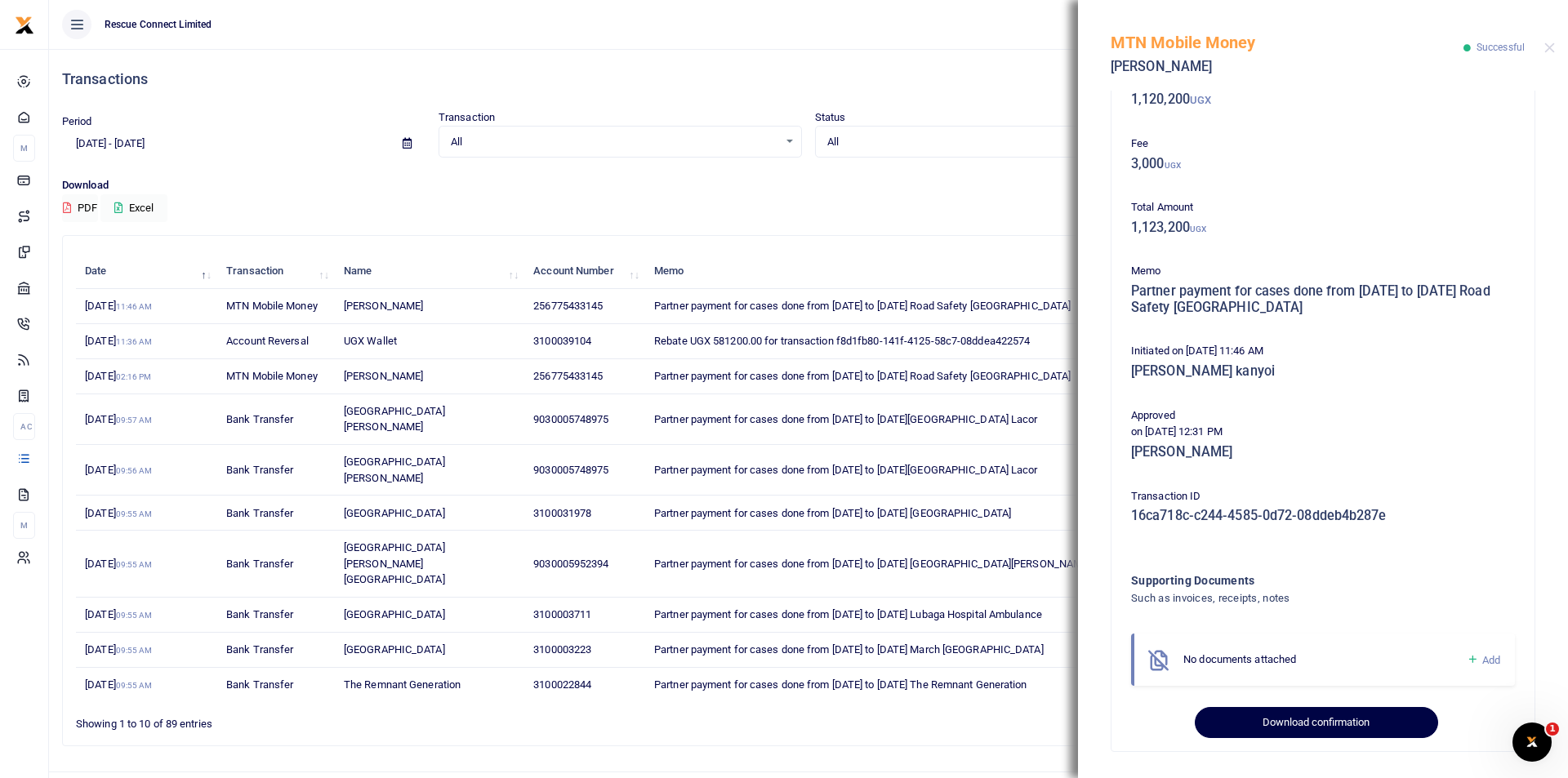
click at [1306, 730] on button "Download confirmation" at bounding box center [1316, 722] width 243 height 31
click at [1286, 723] on button "Download confirmation" at bounding box center [1316, 722] width 243 height 31
